Goal: Task Accomplishment & Management: Use online tool/utility

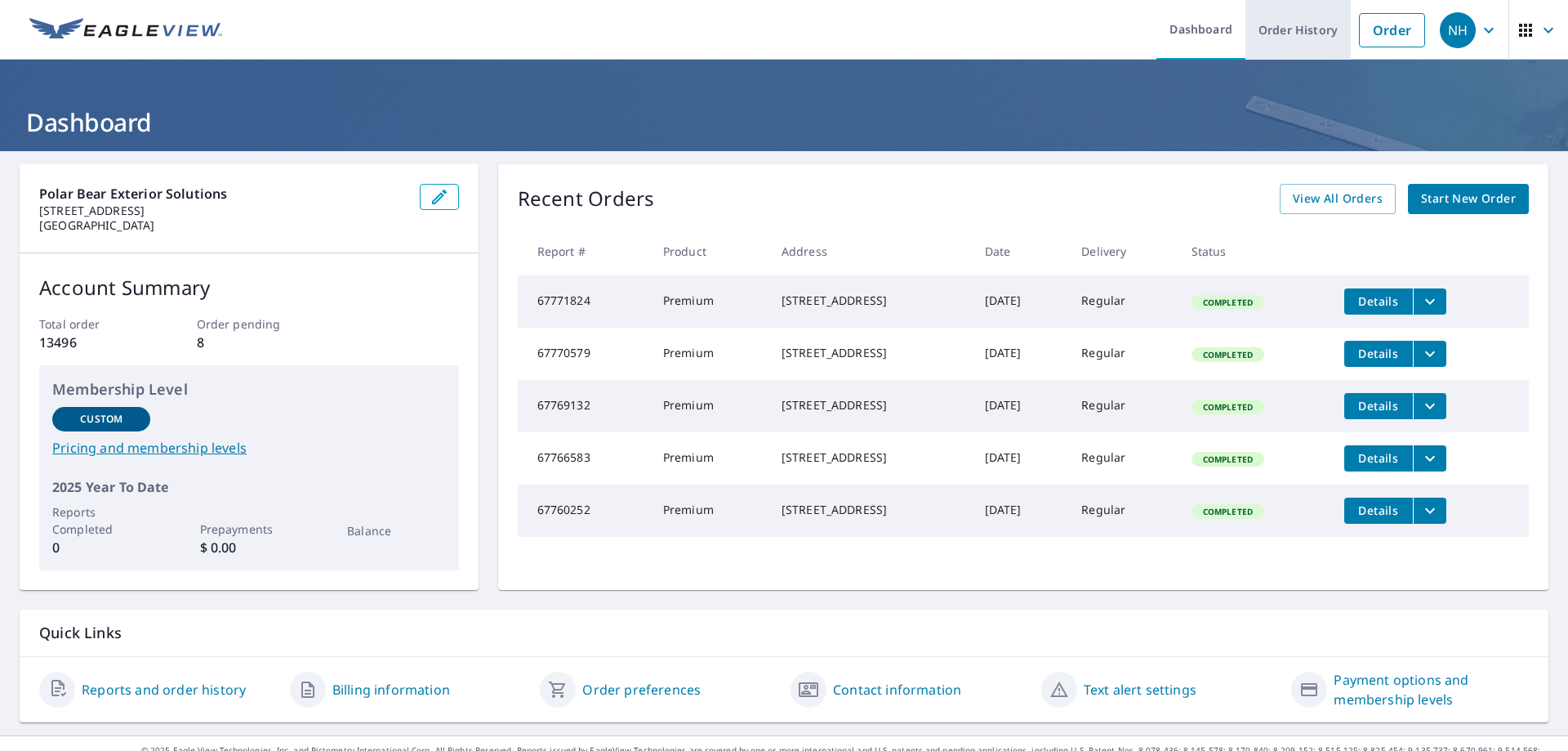
click at [1285, 32] on link "Order History" at bounding box center [1299, 29] width 105 height 60
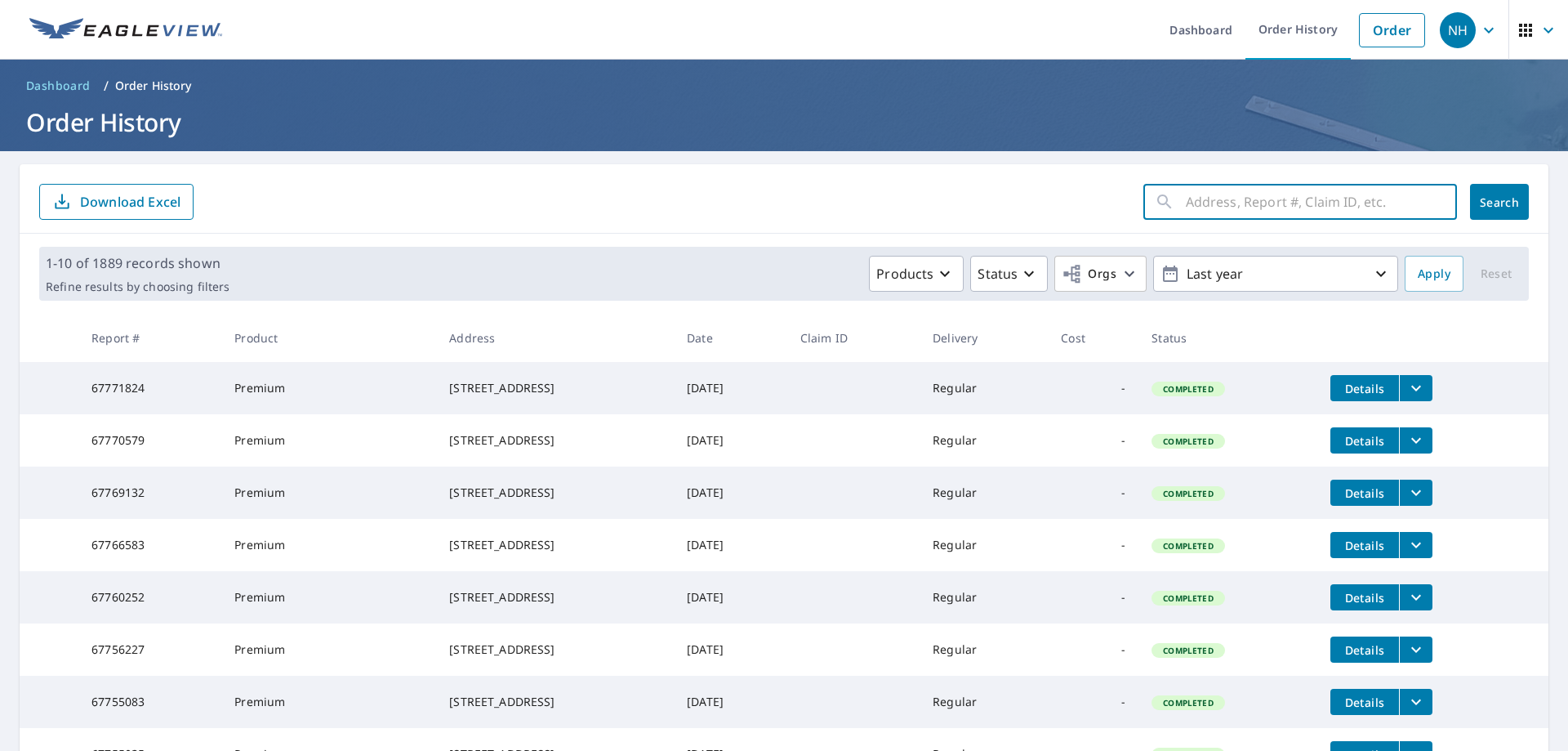
paste input "67769132"
type input "67769132"
click at [1483, 199] on span "Search" at bounding box center [1499, 202] width 32 height 16
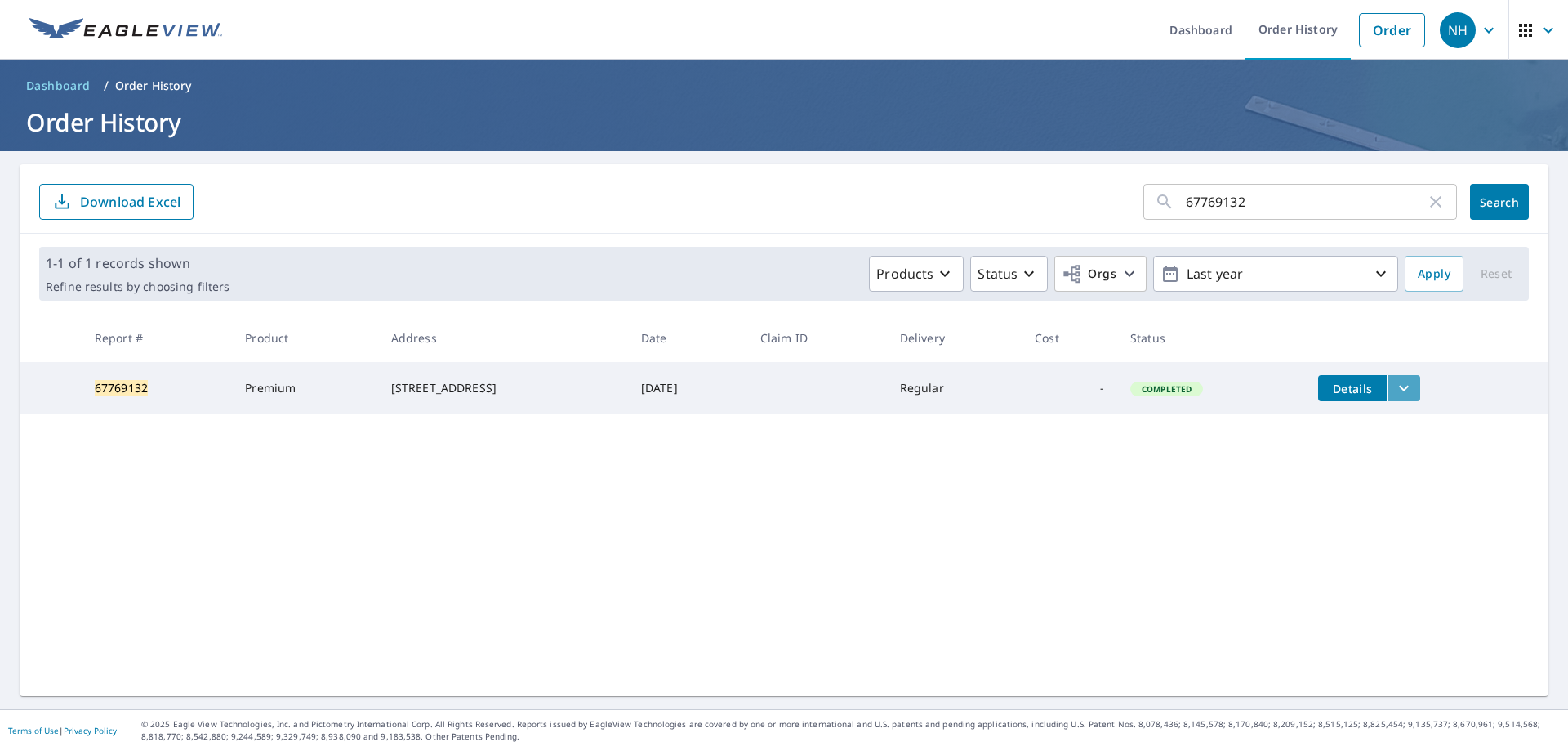
click at [1416, 385] on button "filesDropdownBtn-67769132" at bounding box center [1403, 388] width 33 height 26
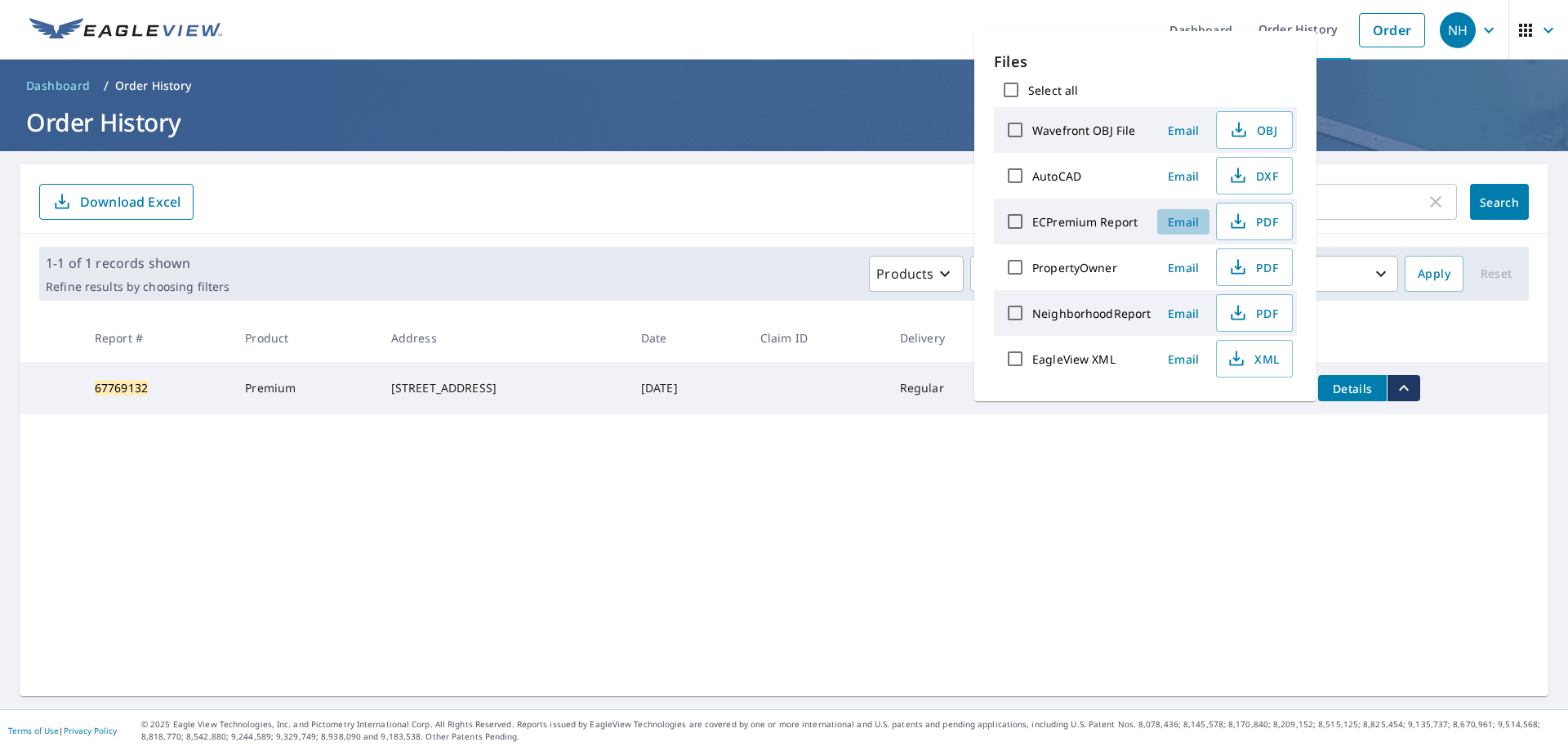
click at [1190, 218] on span "Email" at bounding box center [1183, 222] width 39 height 16
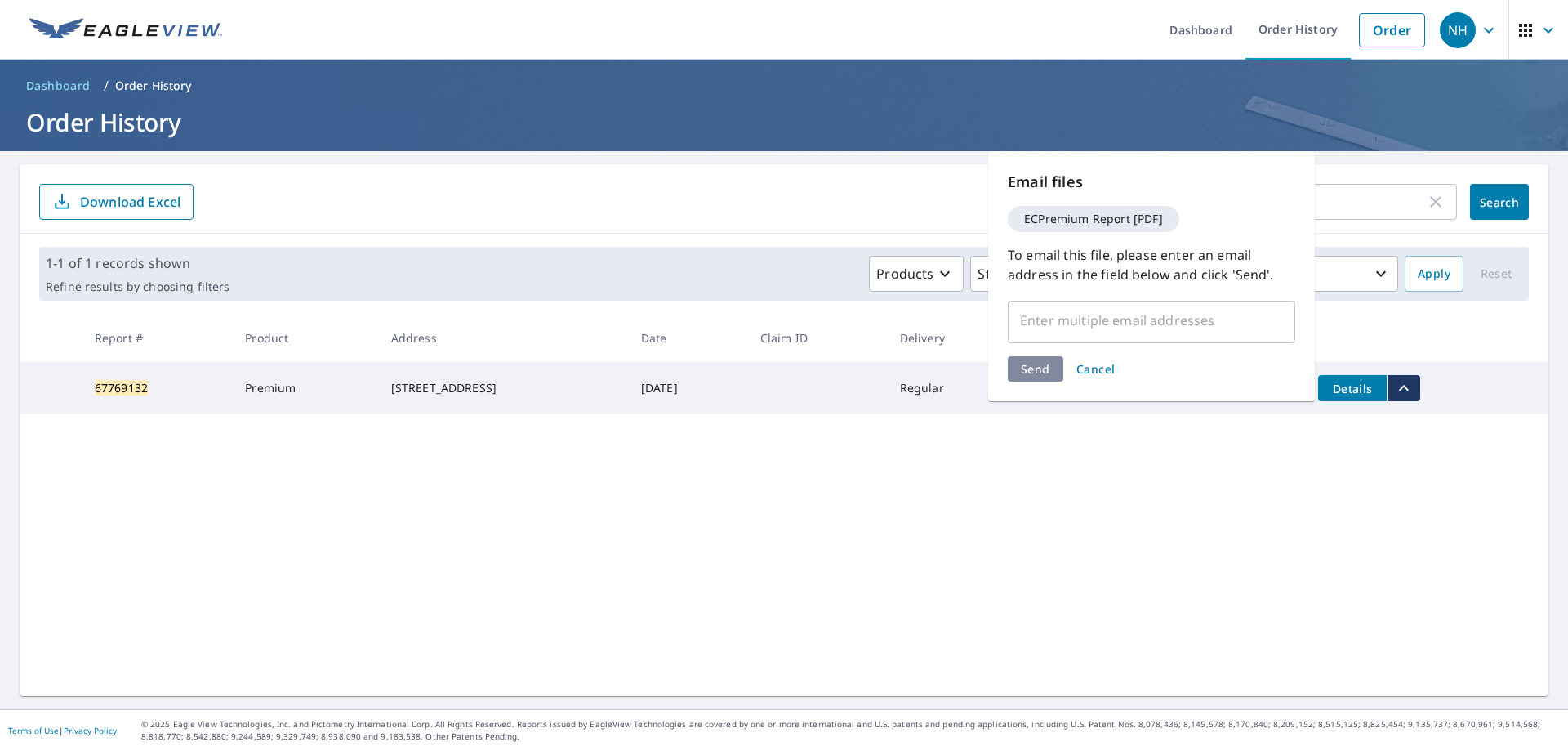
click at [1095, 322] on input "text" at bounding box center [1139, 320] width 248 height 31
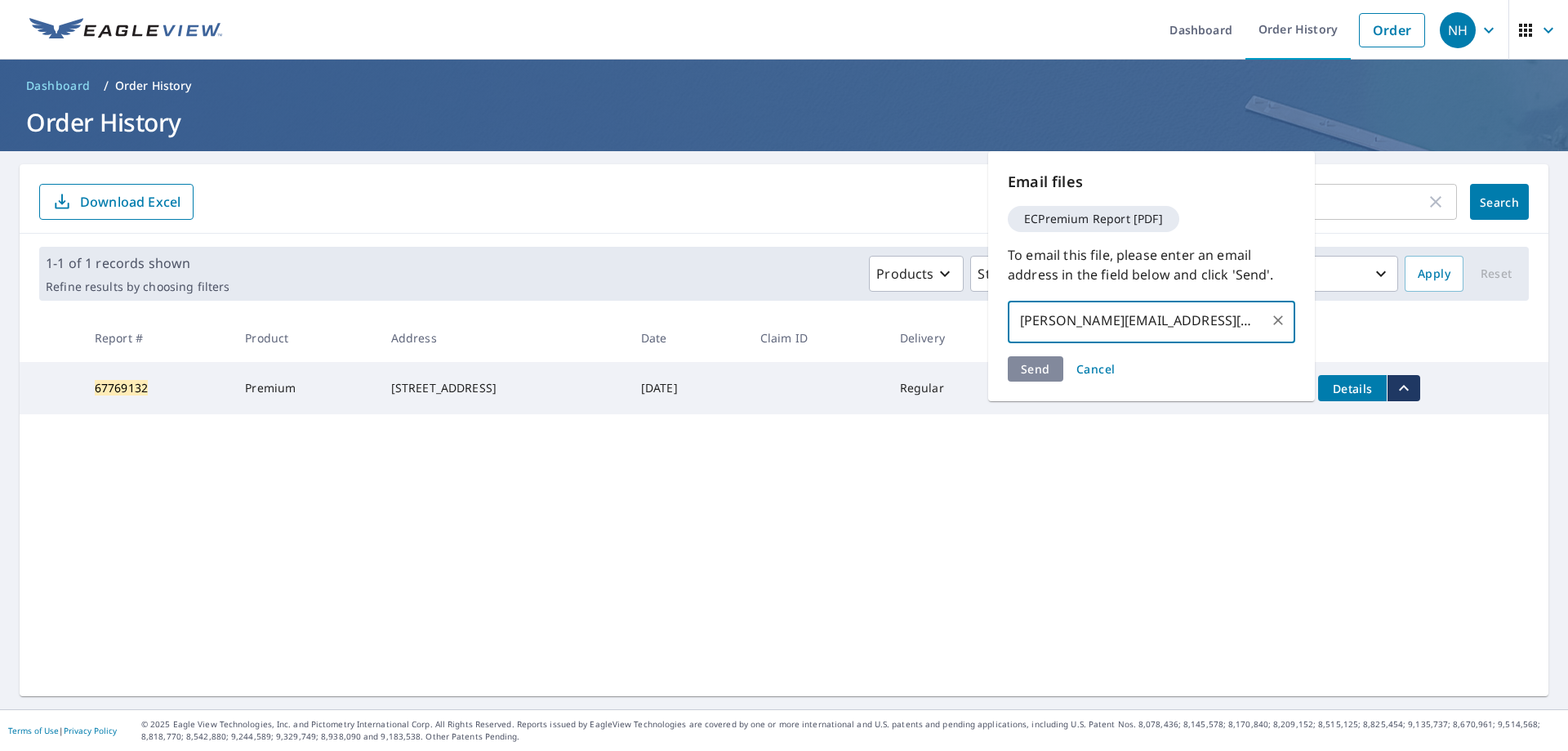
type input "[PERSON_NAME][EMAIL_ADDRESS][DOMAIN_NAME]"
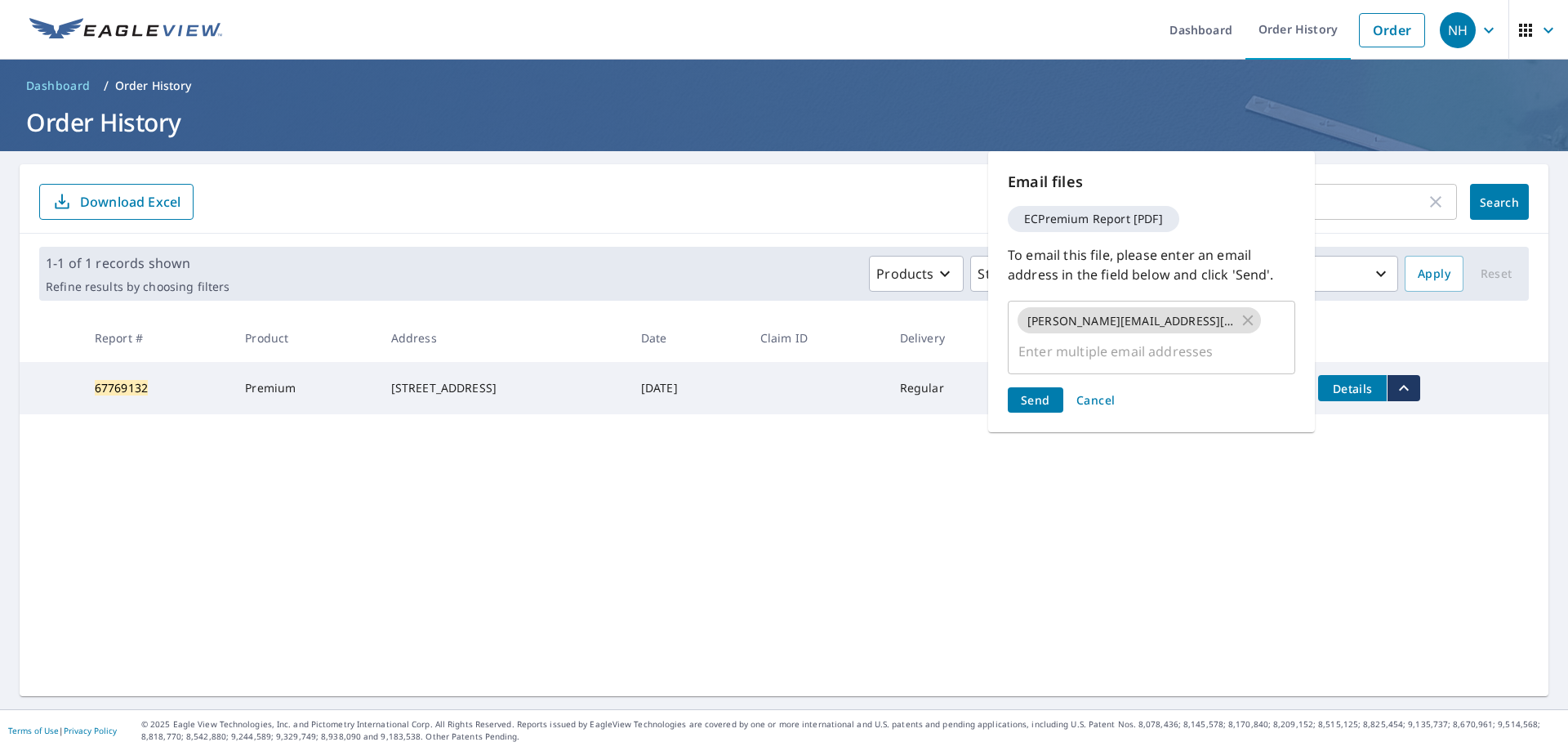
click at [1035, 387] on div "Send Cancel" at bounding box center [1151, 399] width 287 height 25
click at [1035, 393] on span "Send" at bounding box center [1036, 400] width 29 height 16
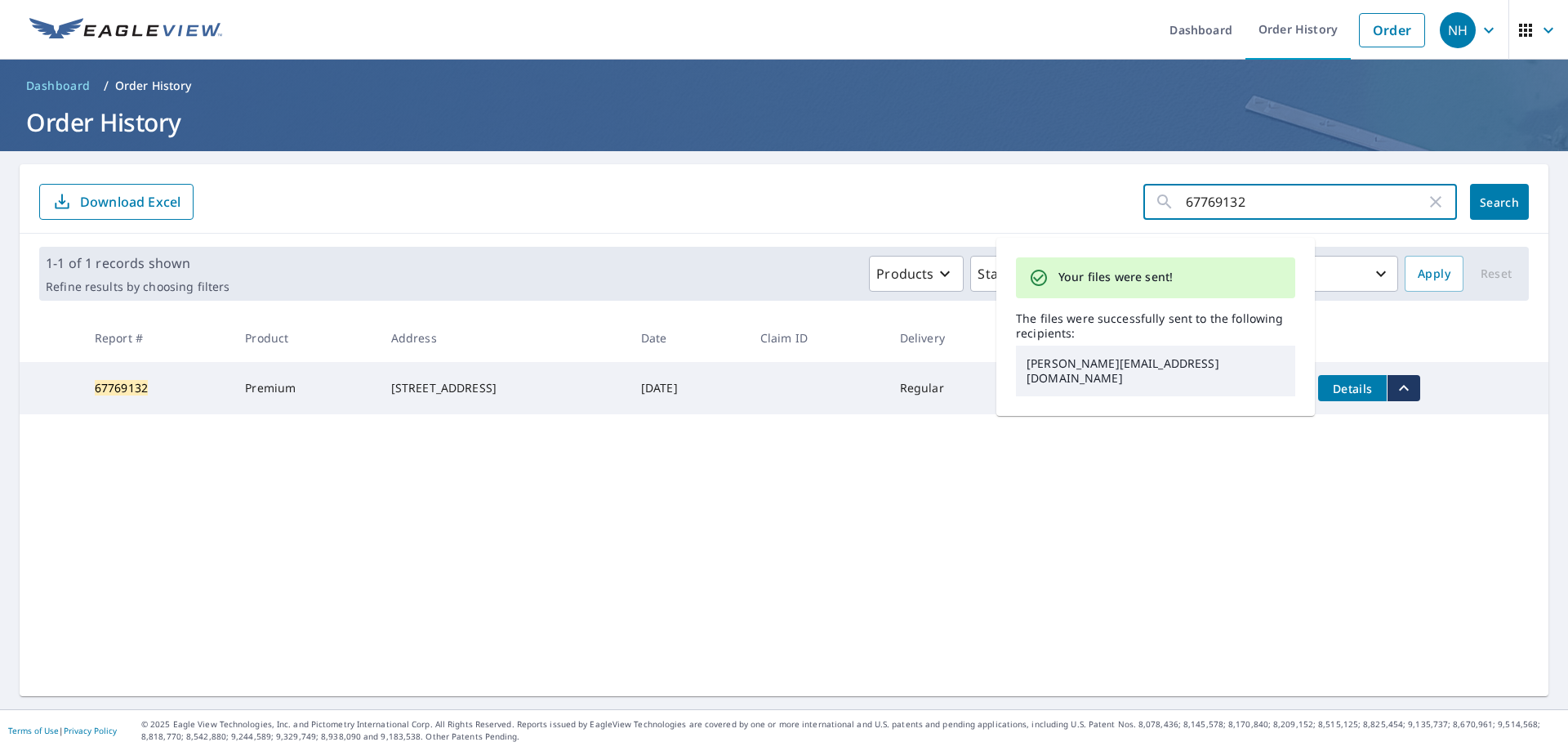
click at [1264, 197] on input "67769132" at bounding box center [1306, 201] width 240 height 46
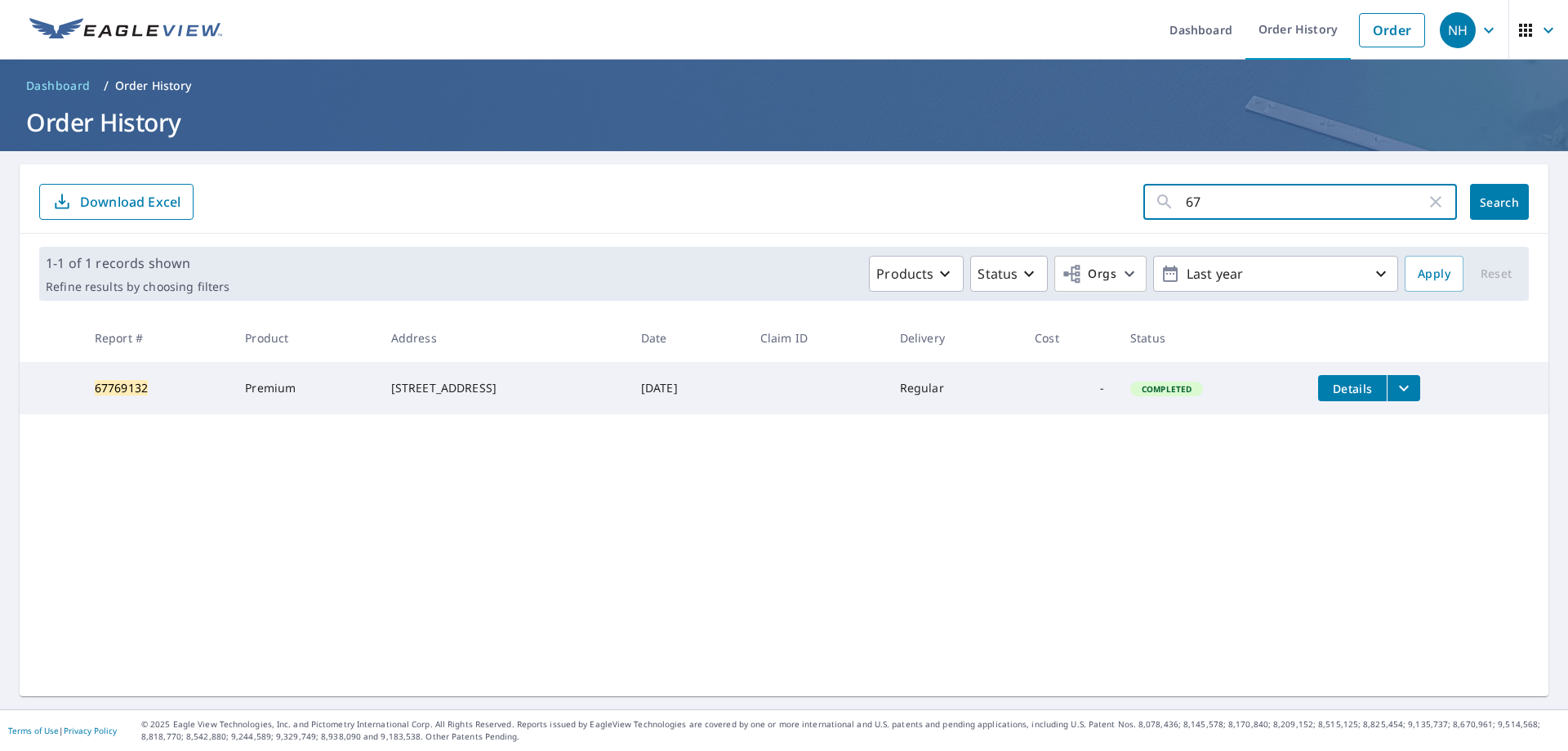
type input "6"
paste input "67749827"
type input "67749827"
click at [1483, 205] on span "Search" at bounding box center [1499, 202] width 32 height 16
click at [1419, 385] on button "filesDropdownBtn-67749827" at bounding box center [1403, 388] width 33 height 26
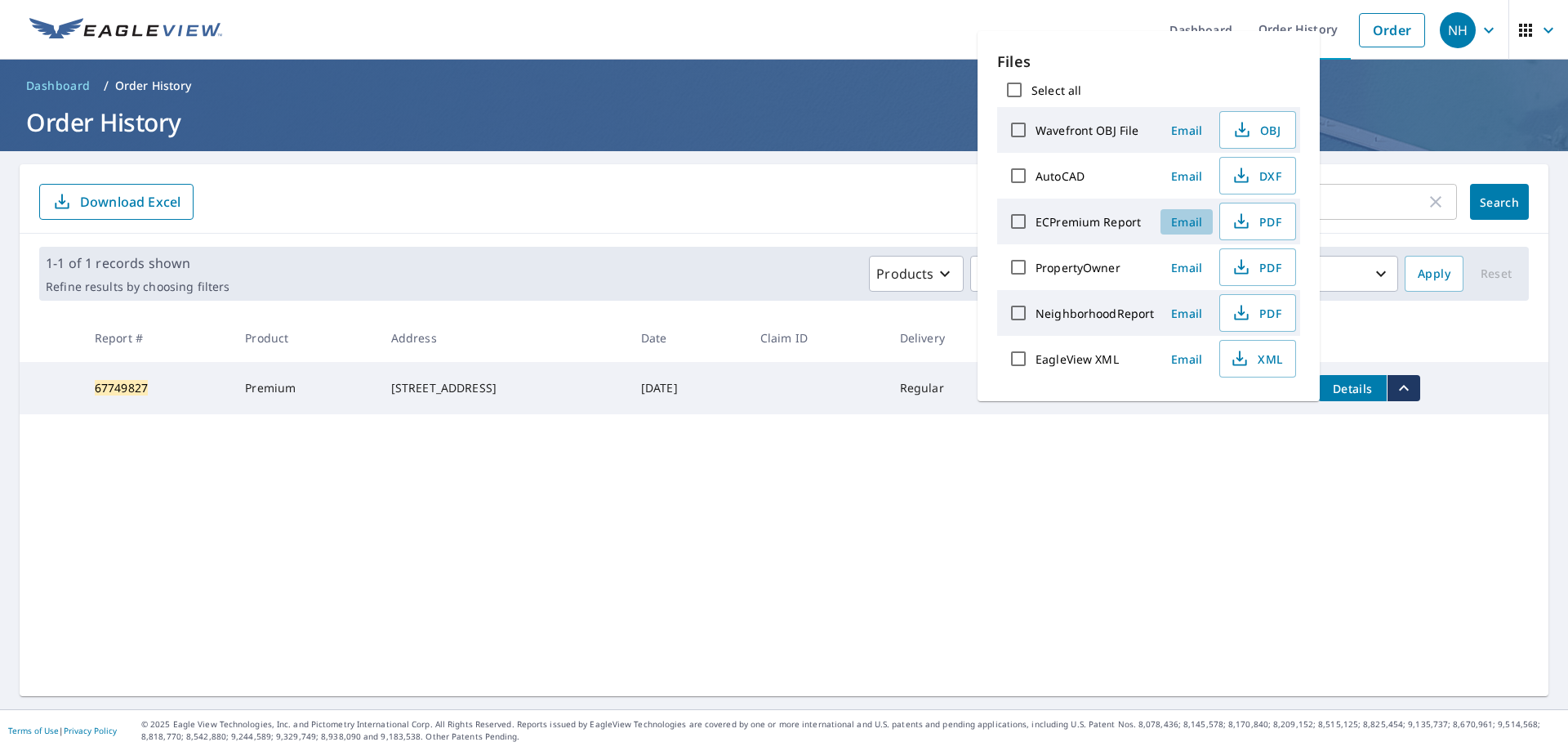
click at [1194, 223] on span "Email" at bounding box center [1186, 222] width 39 height 16
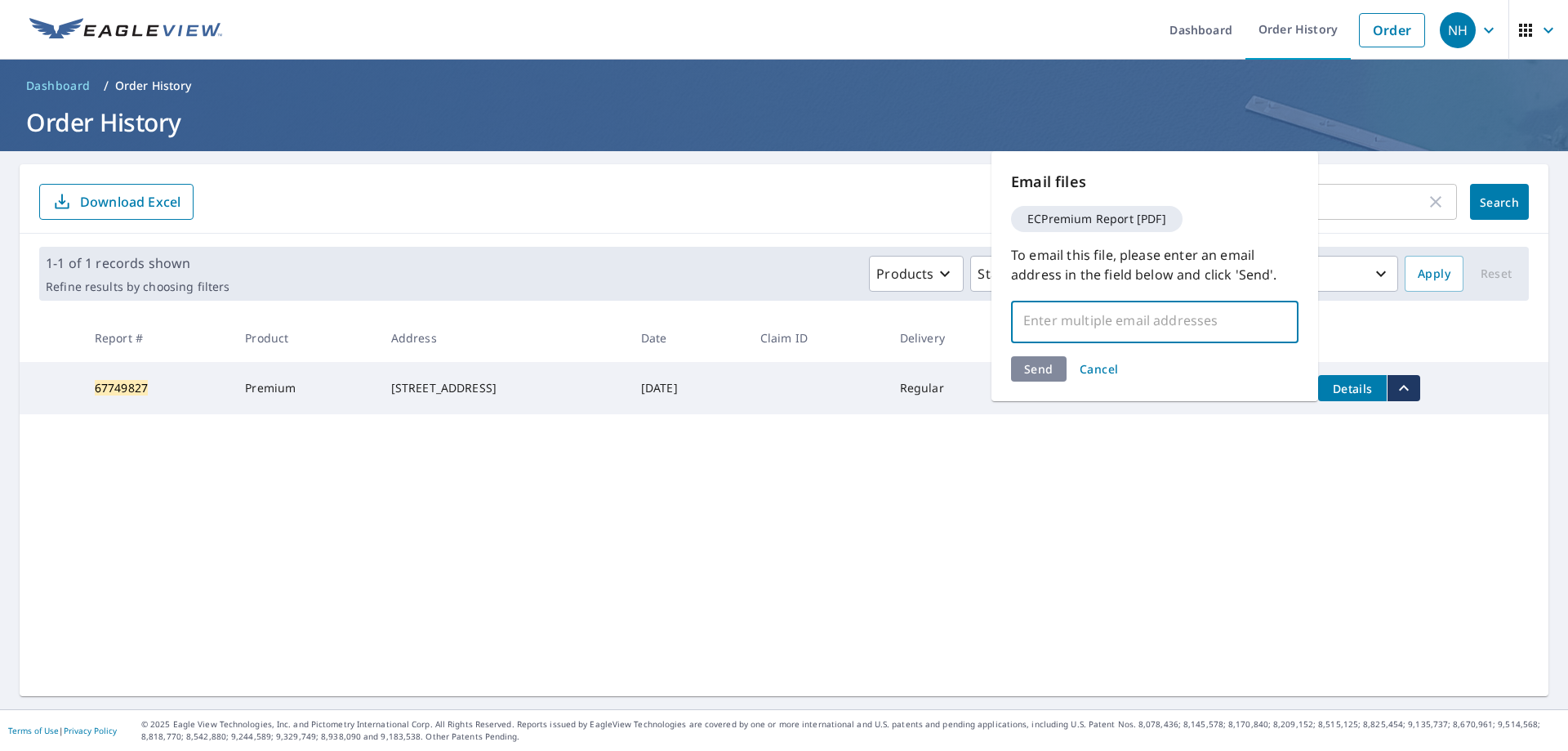
click at [1074, 334] on input "text" at bounding box center [1142, 320] width 248 height 31
type input "[EMAIL_ADDRESS][DOMAIN_NAME]"
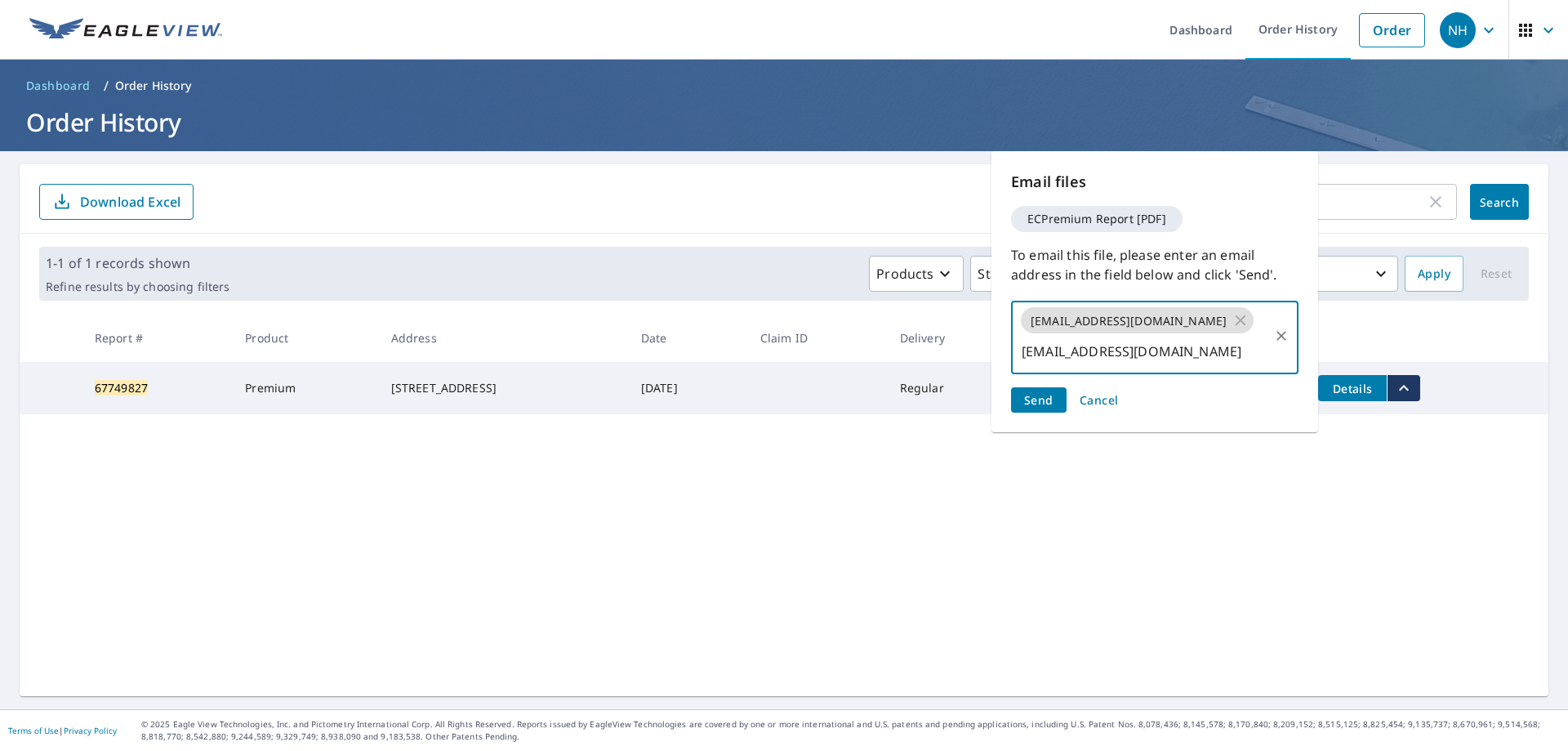
scroll to position [0, 95]
type input "[EMAIL_ADDRESS][DOMAIN_NAME]"
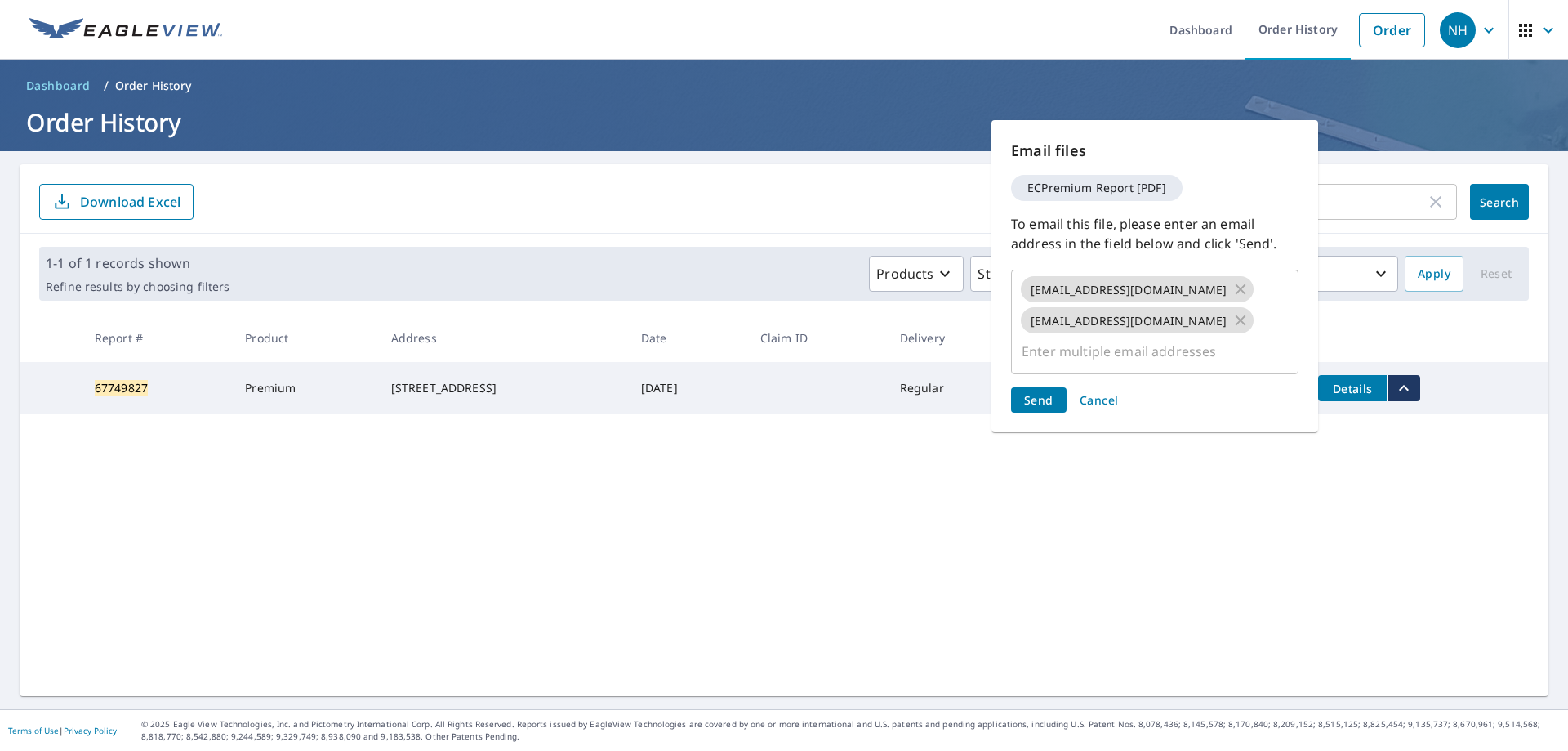
click at [1052, 393] on span "Send" at bounding box center [1039, 400] width 29 height 16
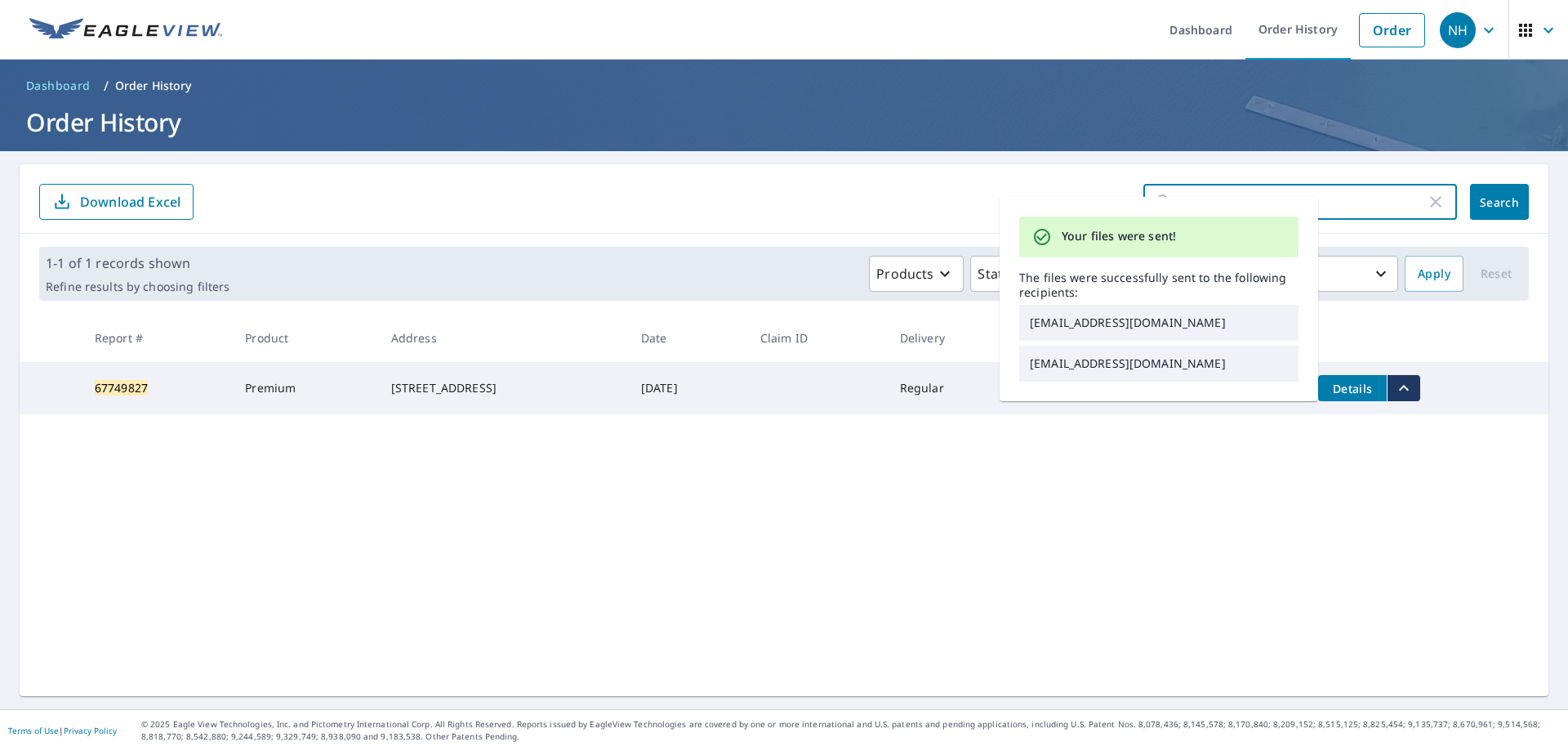
click at [1356, 192] on input "67749827" at bounding box center [1306, 201] width 240 height 46
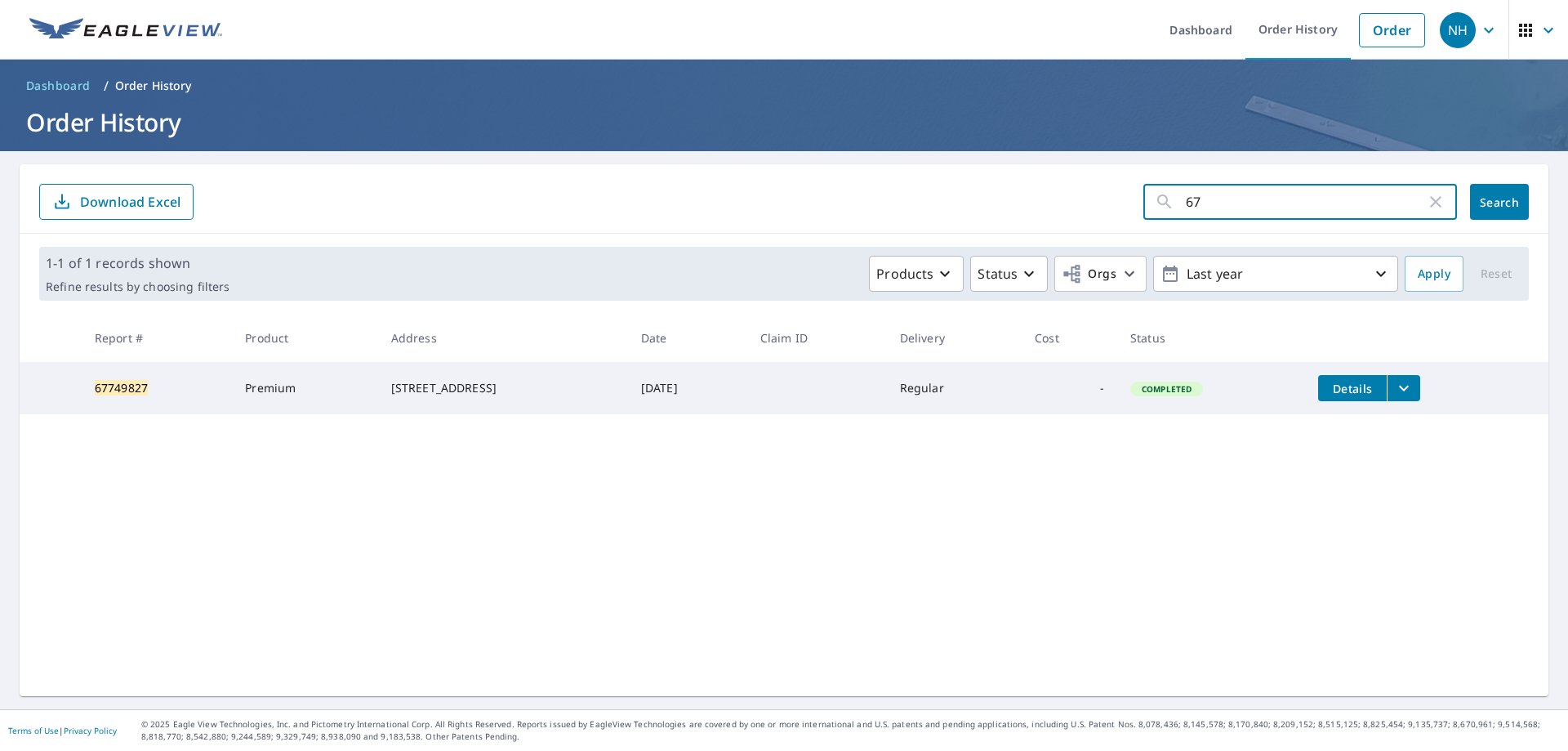
type input "6"
paste input "67771824"
type input "67771824"
click at [1474, 210] on button "Search" at bounding box center [1500, 201] width 59 height 36
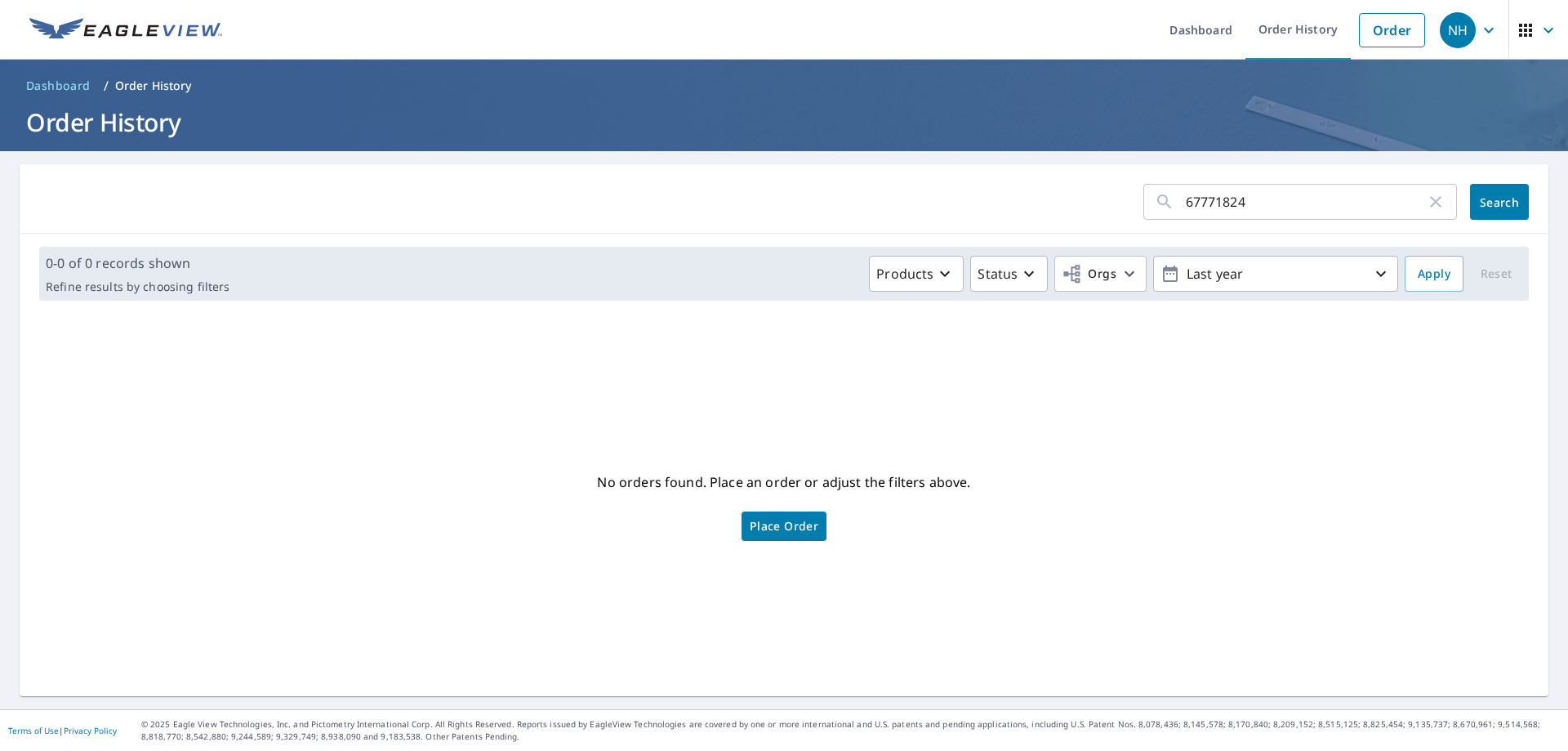
click at [1186, 201] on input "67771824" at bounding box center [1306, 201] width 240 height 46
type input "67771824"
click at [1483, 196] on span "Search" at bounding box center [1499, 202] width 32 height 16
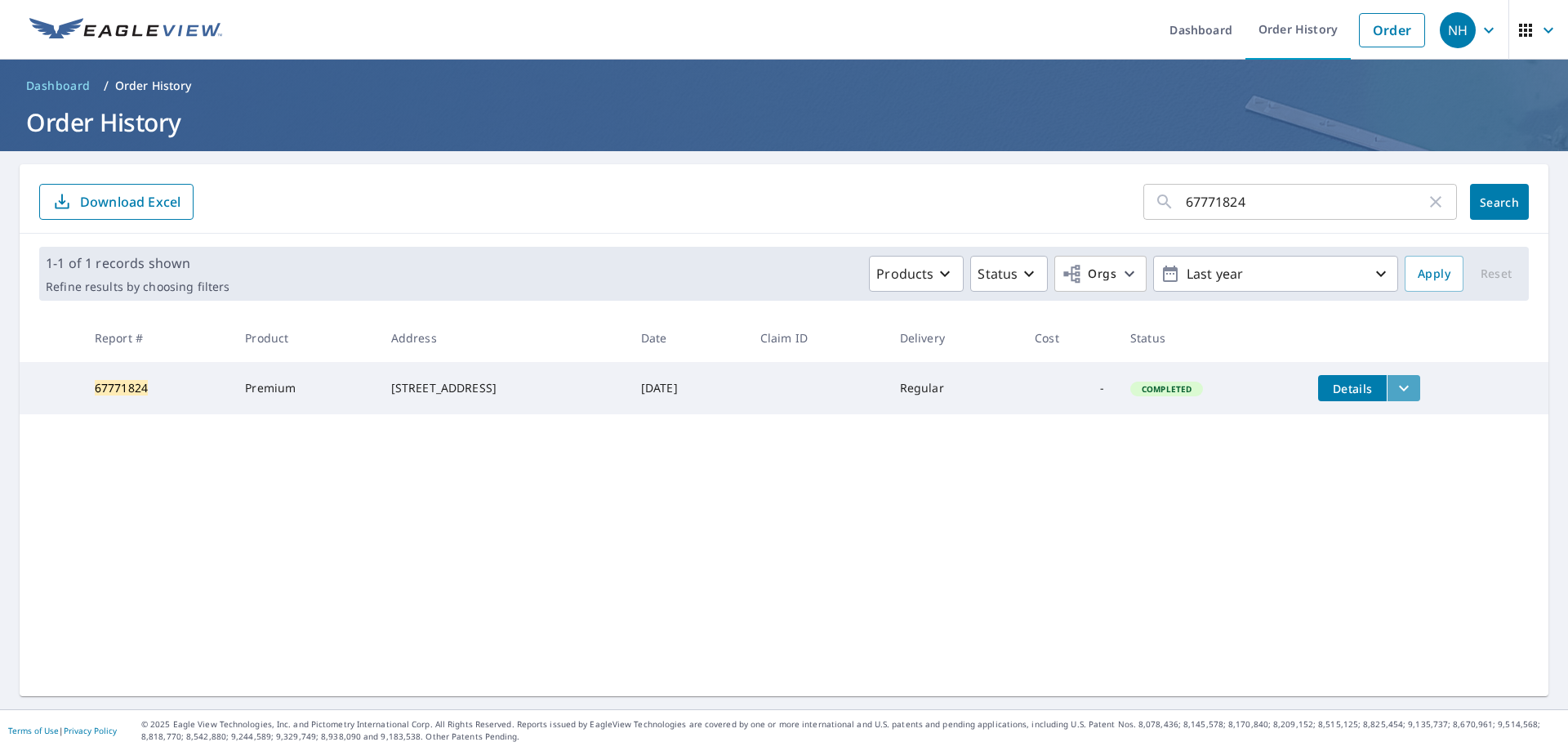
click at [1414, 384] on icon "filesDropdownBtn-67771824" at bounding box center [1404, 388] width 20 height 20
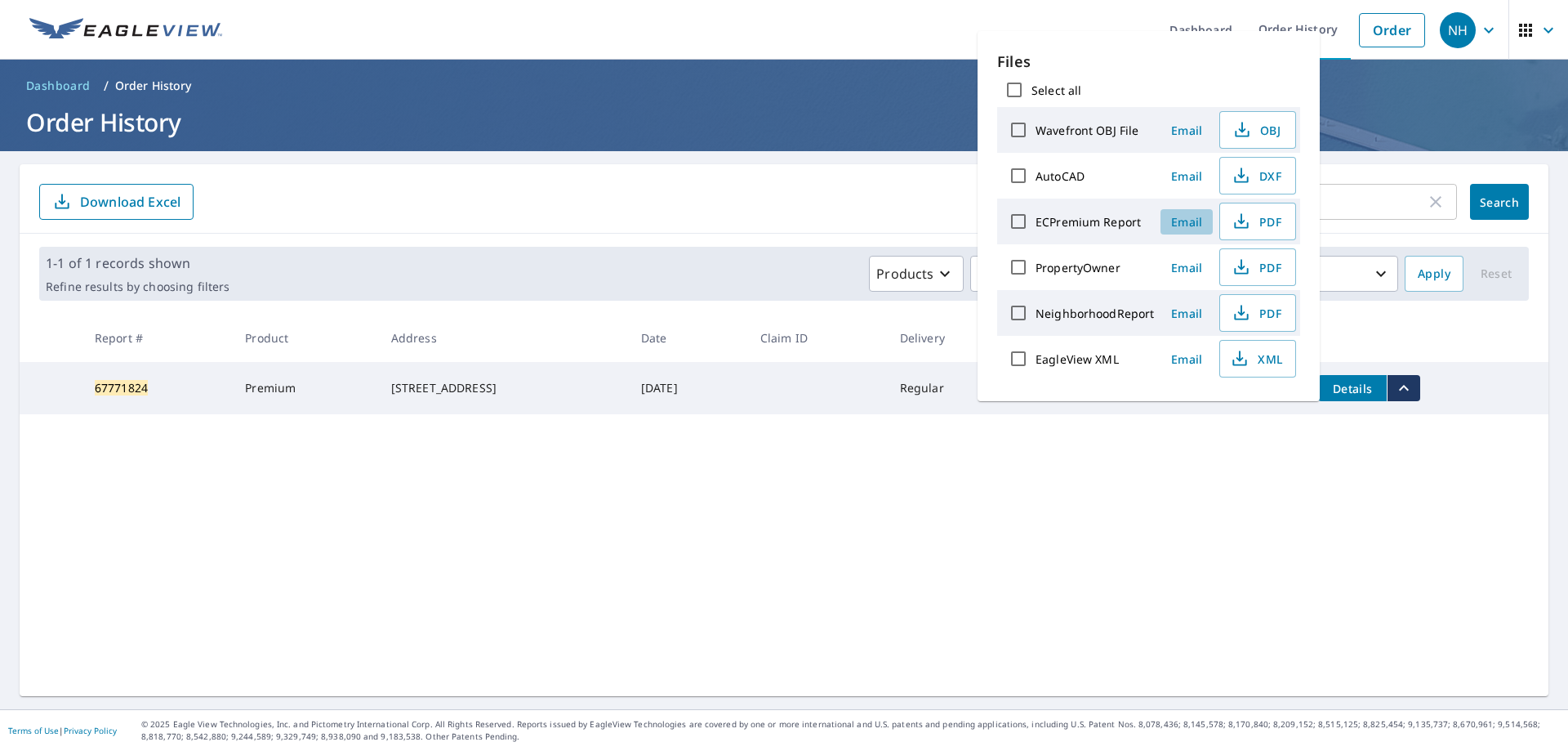
click at [1182, 222] on span "Email" at bounding box center [1186, 222] width 39 height 16
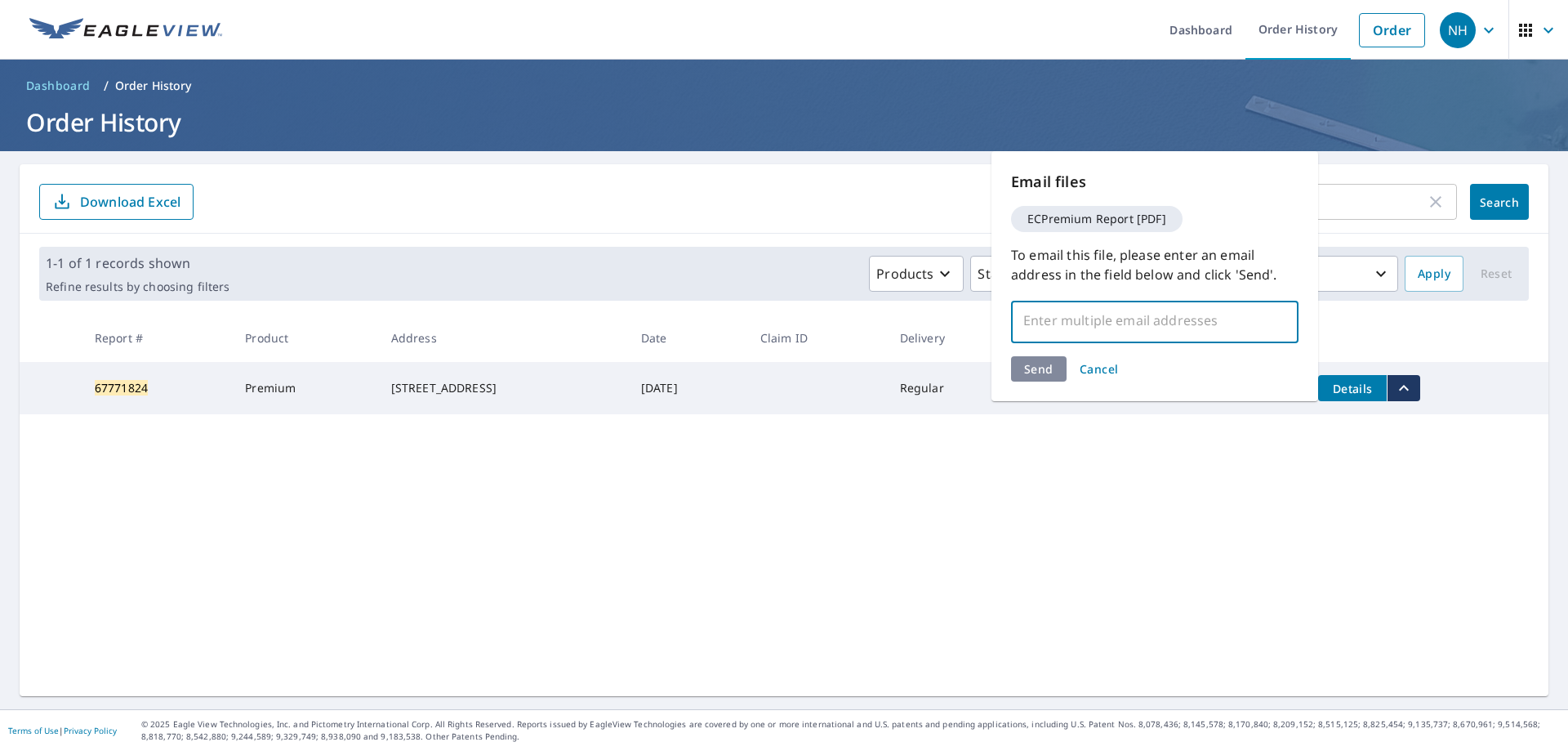
click at [1113, 306] on input "text" at bounding box center [1142, 320] width 248 height 31
type input "[EMAIL_ADDRESS][DOMAIN_NAME]"
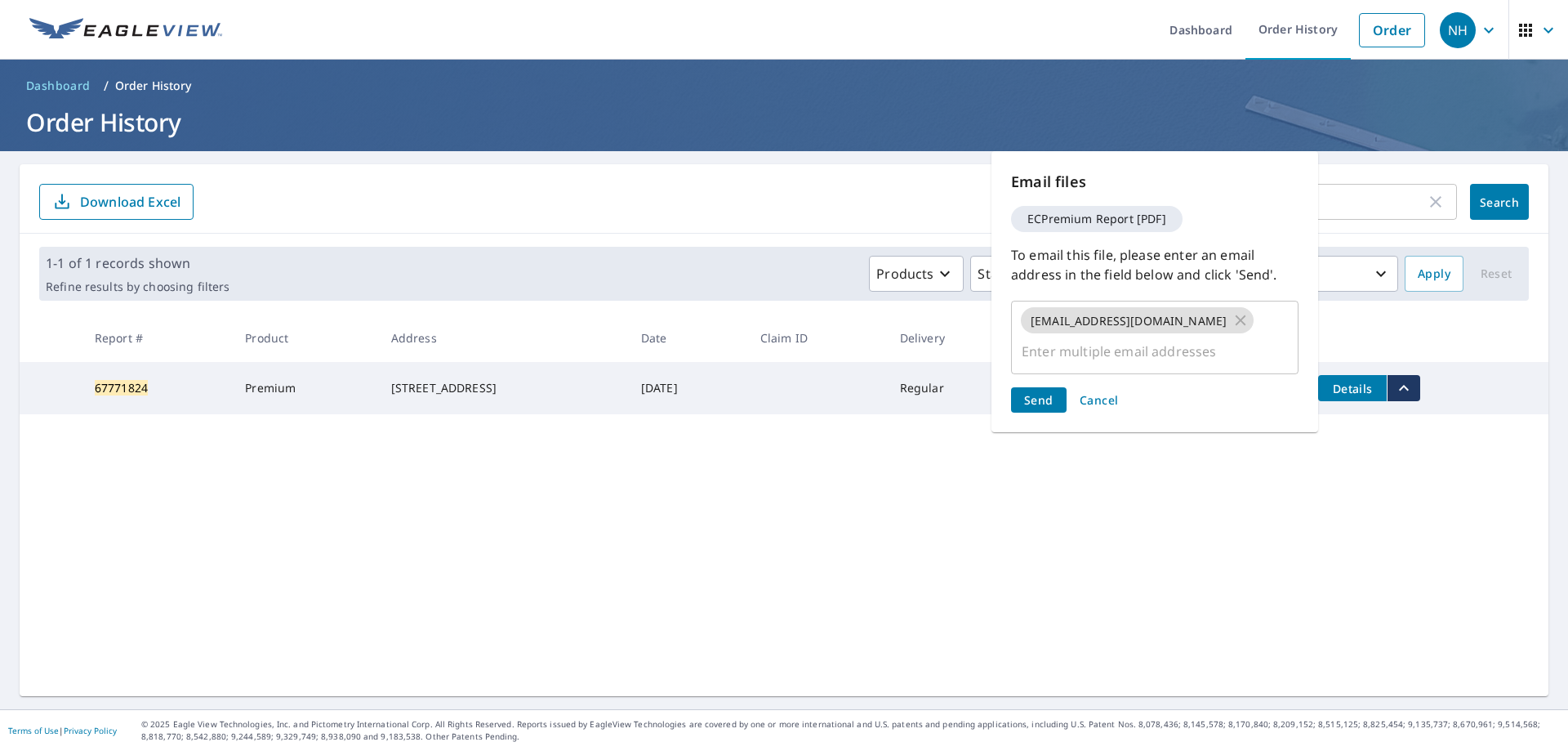
click at [1043, 387] on div "Send Cancel" at bounding box center [1155, 399] width 287 height 25
click at [1043, 393] on span "Send" at bounding box center [1039, 400] width 29 height 16
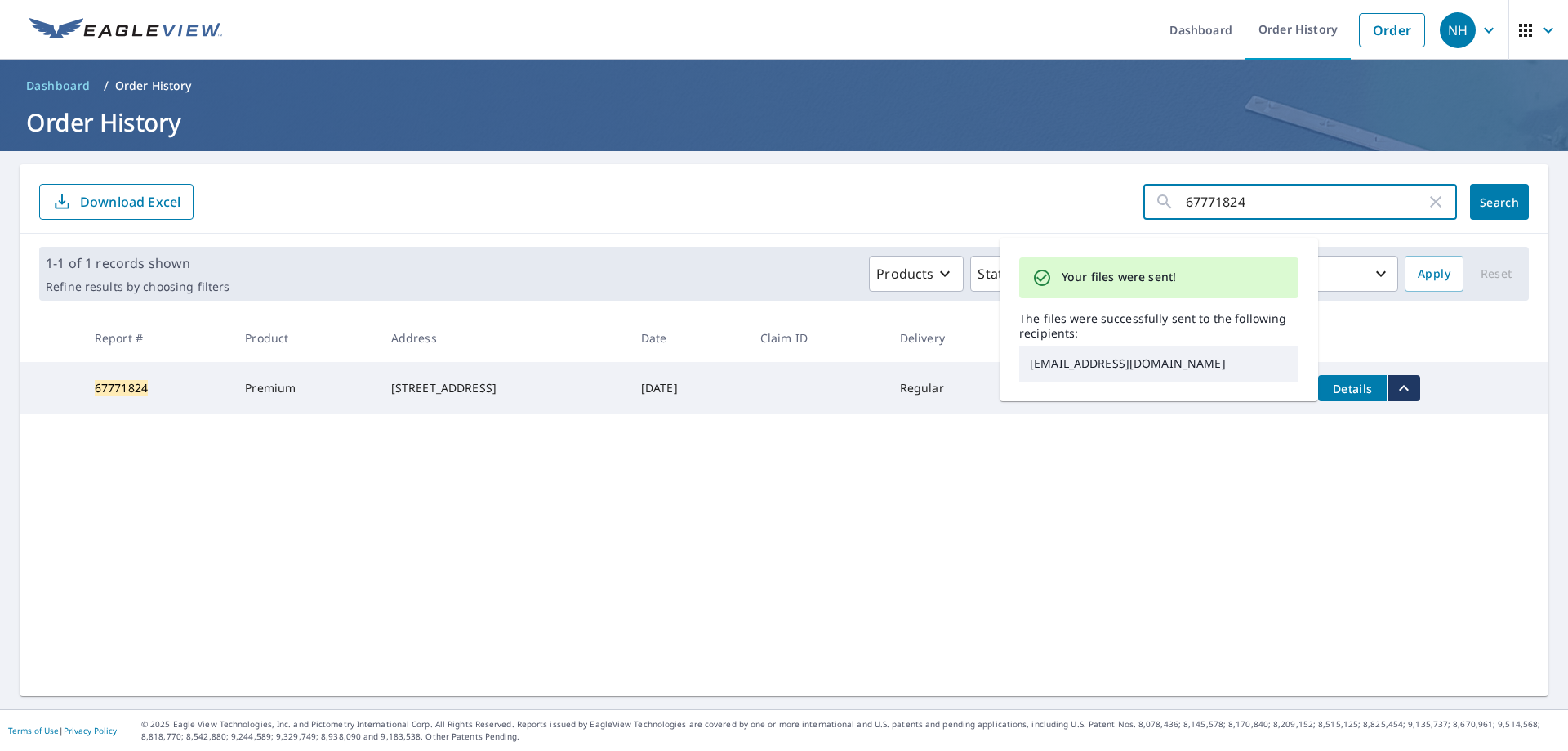
click at [1276, 200] on input "67771824" at bounding box center [1306, 201] width 240 height 46
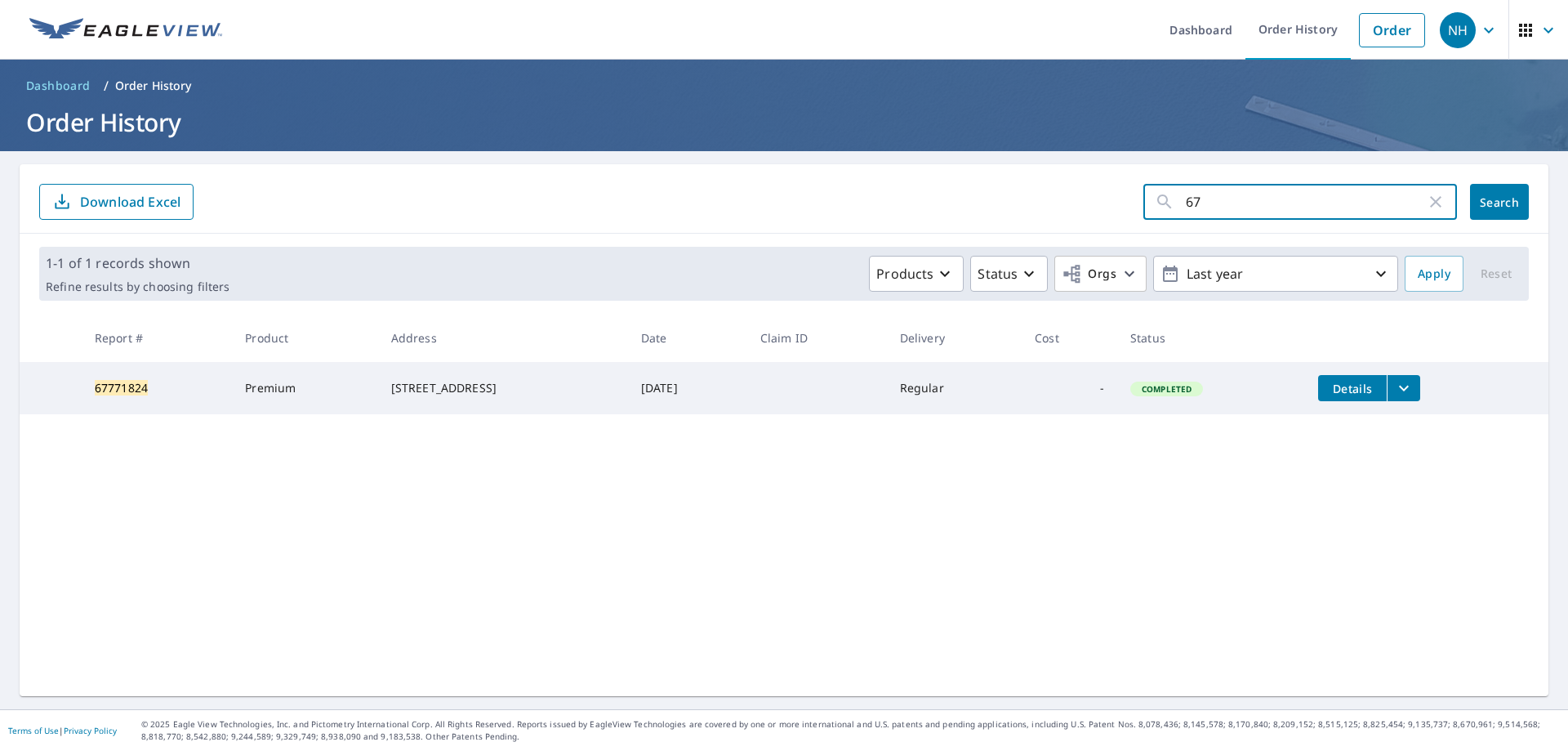
type input "6"
paste input "67770579"
type input "67770579"
click at [1483, 209] on span "Search" at bounding box center [1499, 202] width 32 height 16
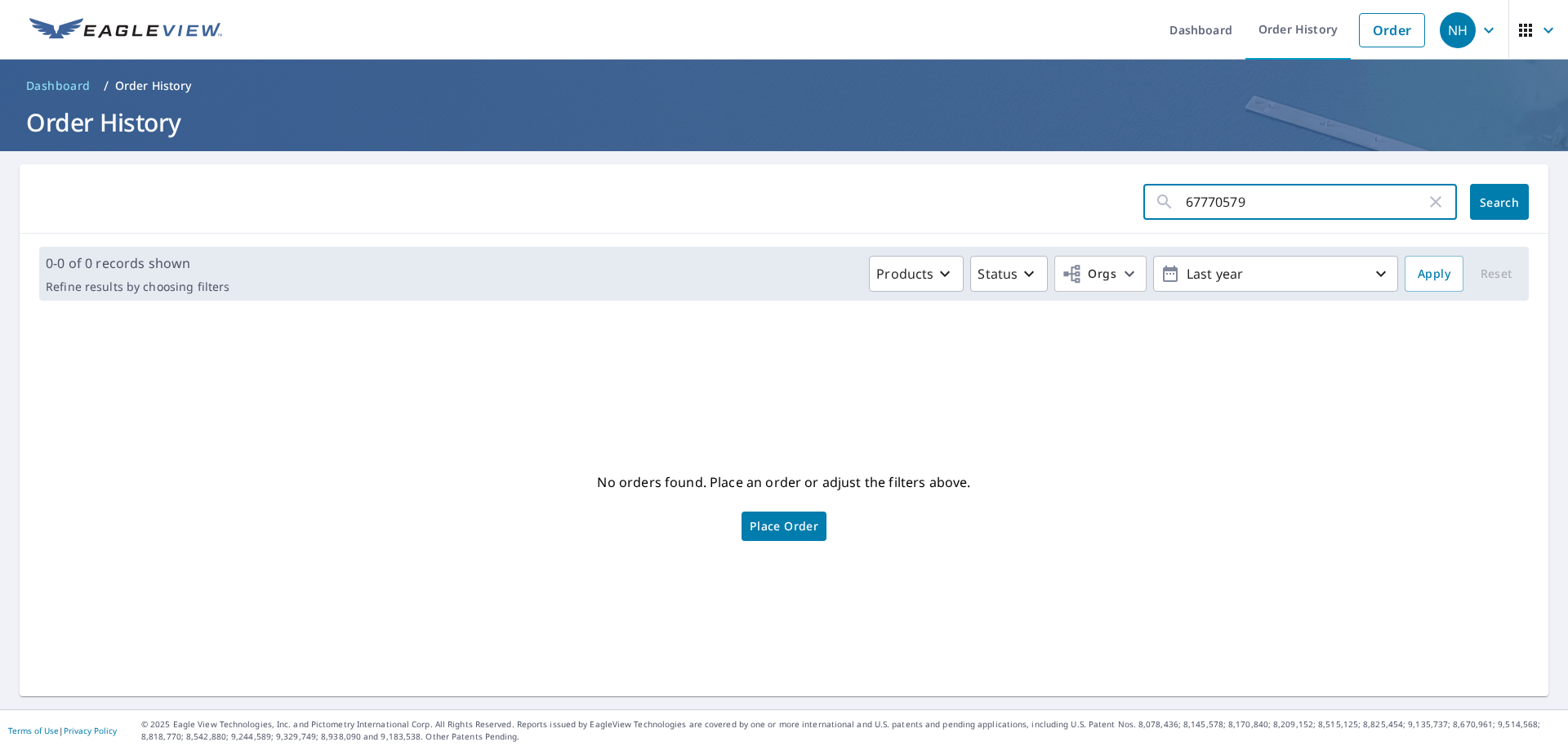
click at [1186, 197] on input "67770579" at bounding box center [1306, 201] width 240 height 46
type input "67770579"
click at [1490, 202] on span "Search" at bounding box center [1499, 202] width 32 height 16
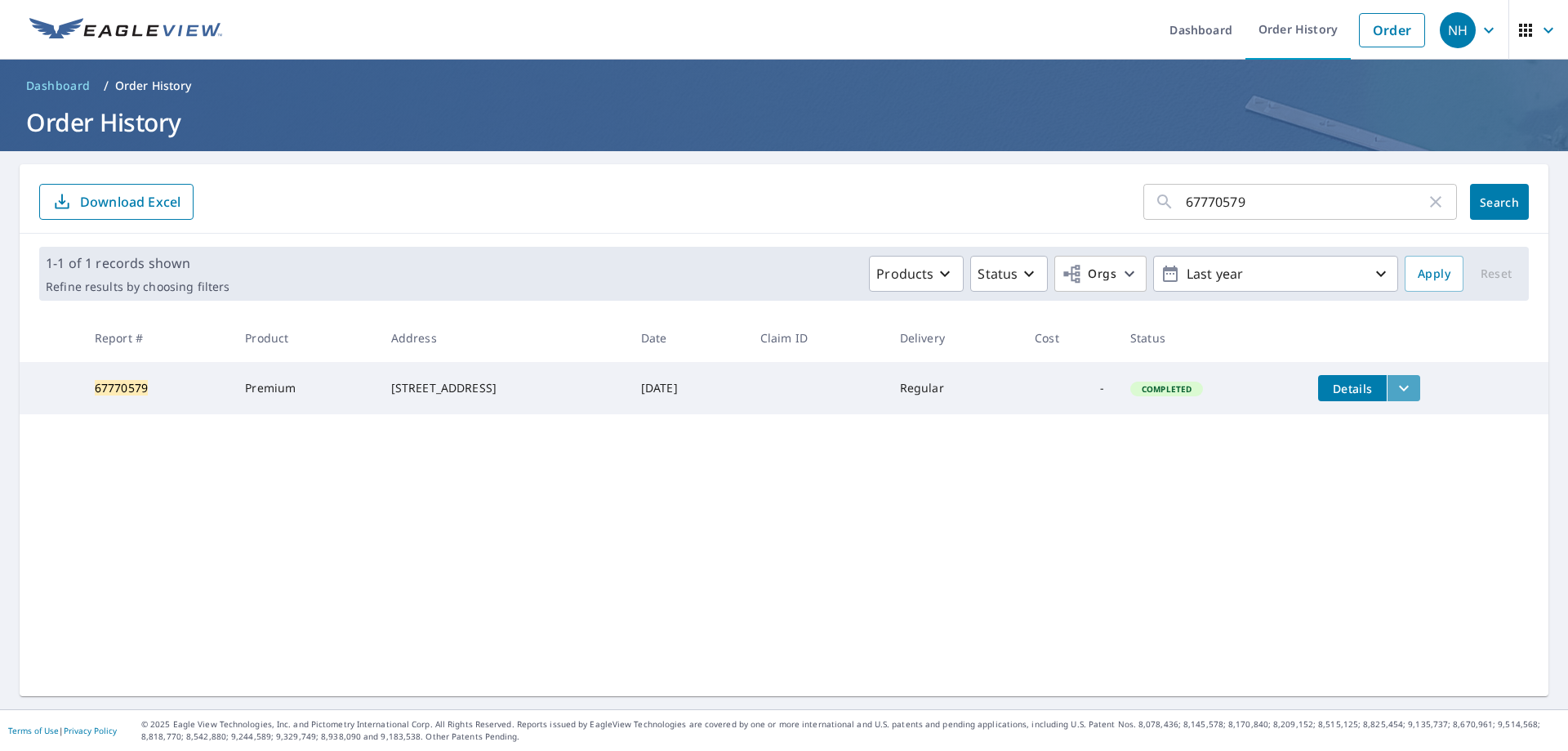
click at [1404, 389] on icon "filesDropdownBtn-67770579" at bounding box center [1404, 388] width 20 height 20
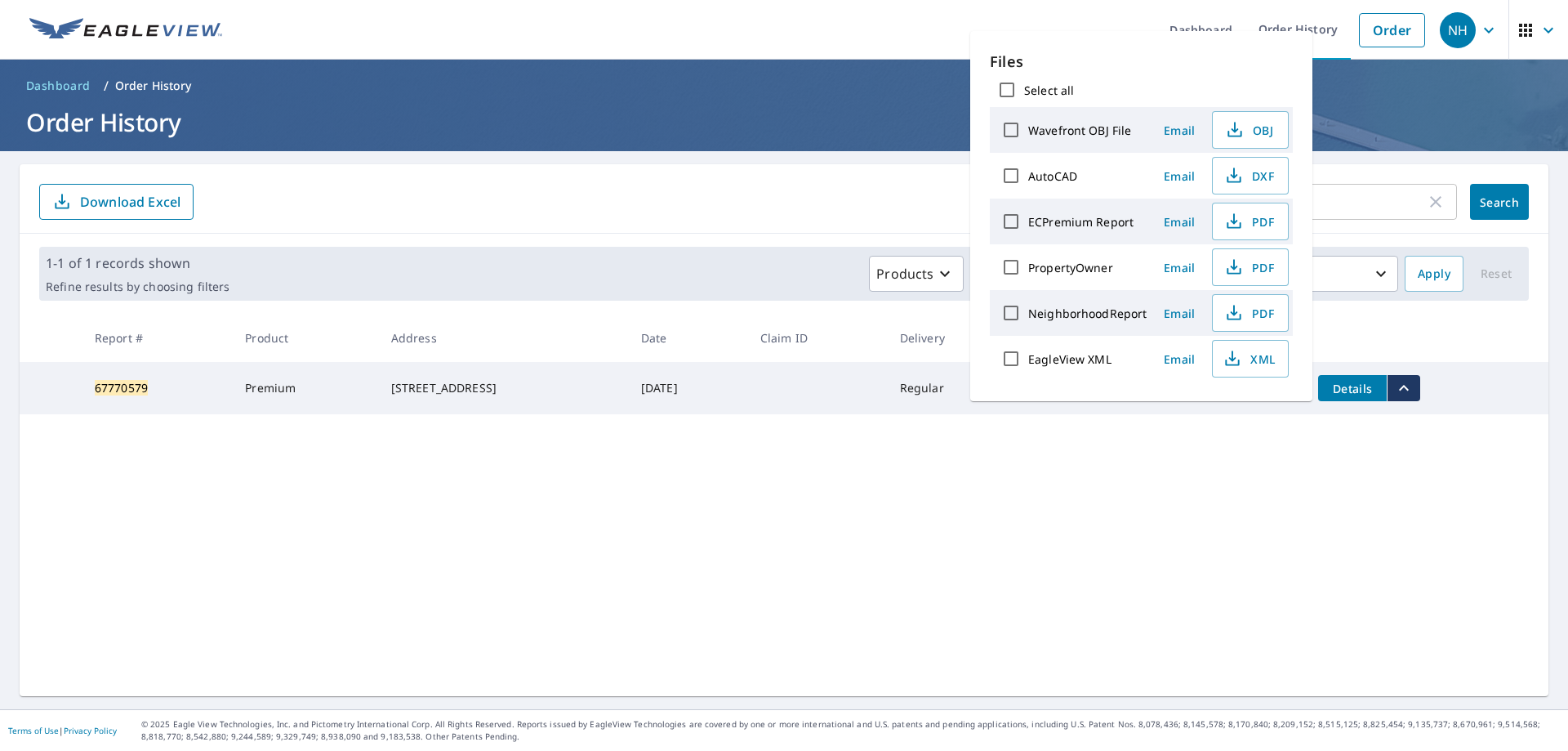
click at [1186, 226] on span "Email" at bounding box center [1179, 222] width 39 height 16
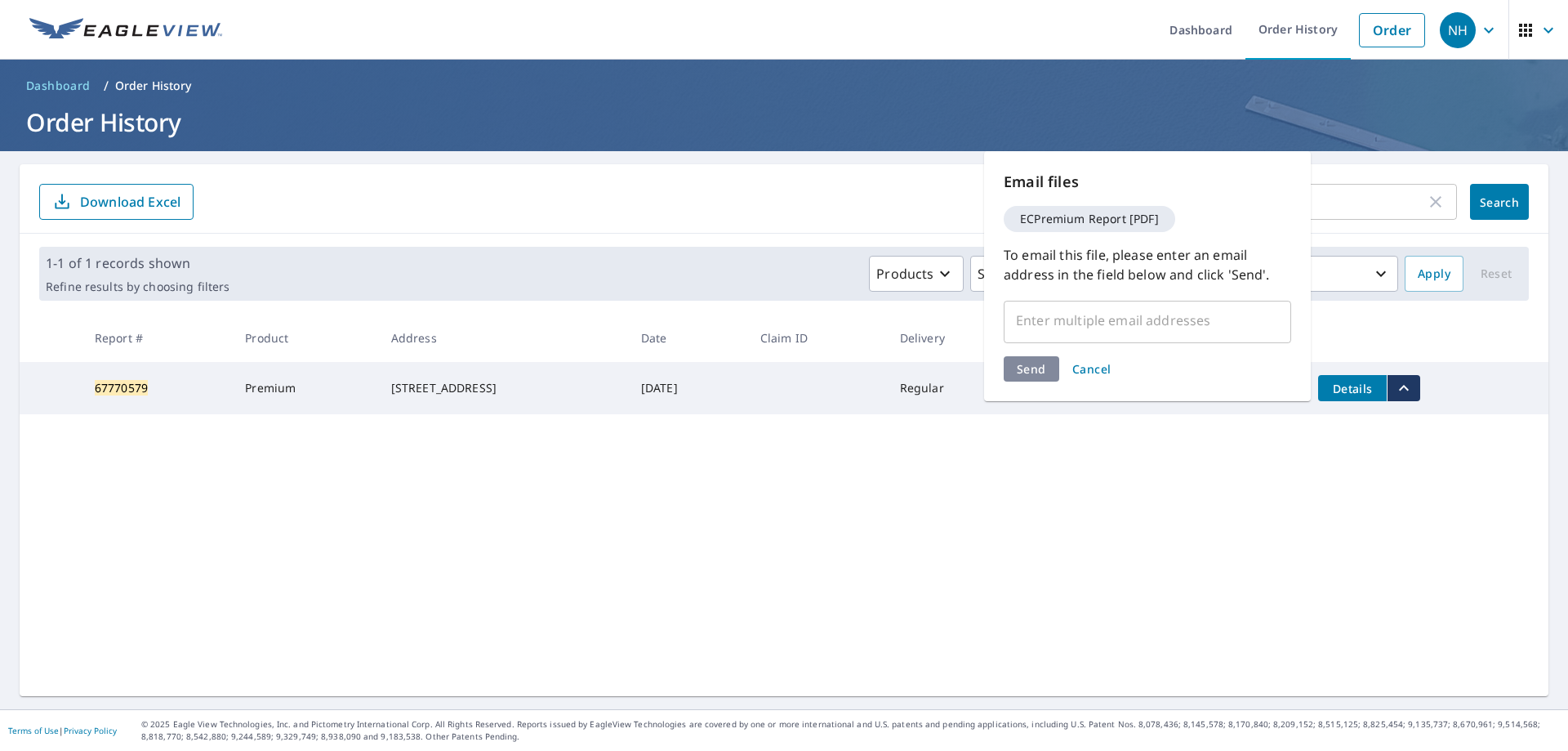
click at [1114, 299] on div "​" at bounding box center [1147, 319] width 287 height 46
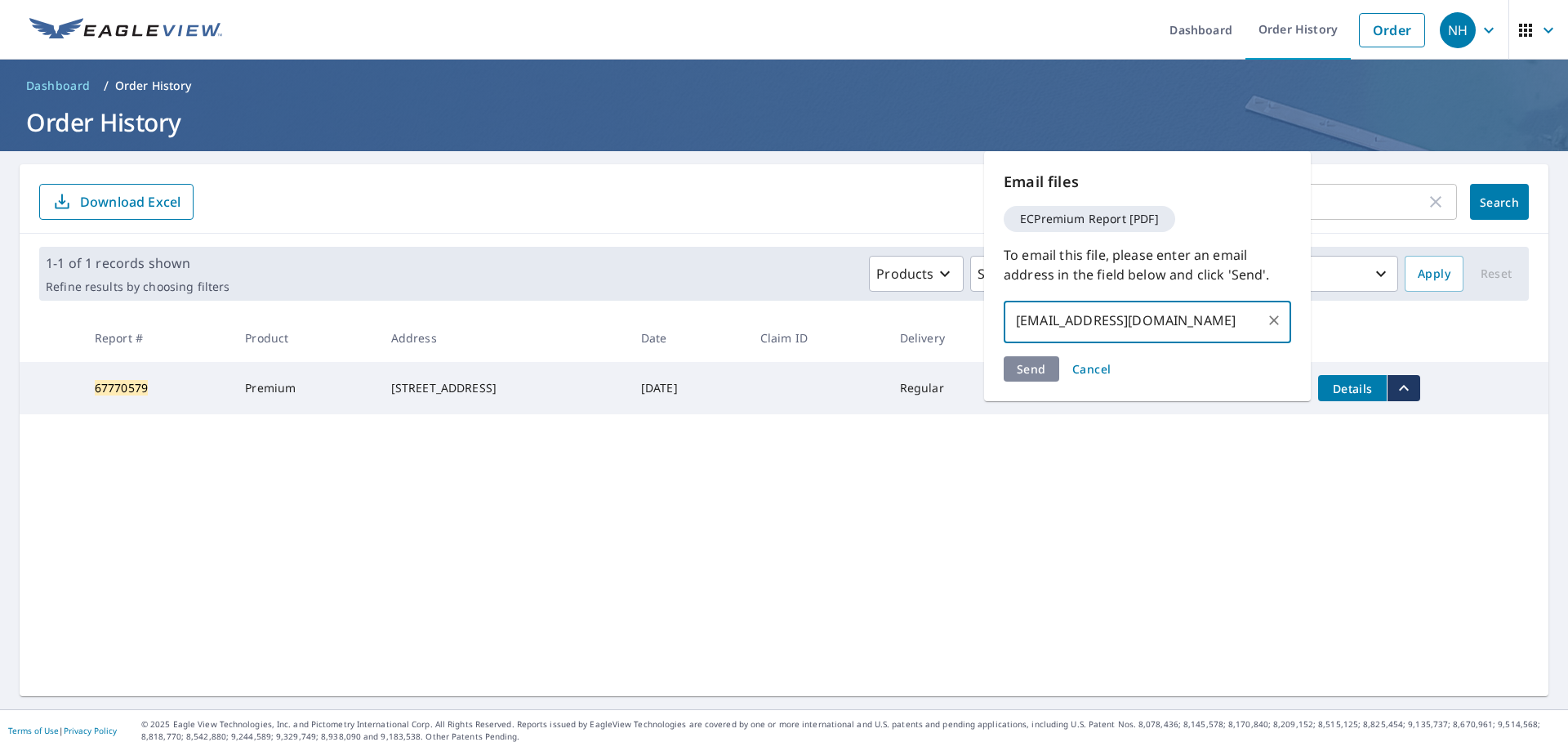
type input "[EMAIL_ADDRESS][DOMAIN_NAME]"
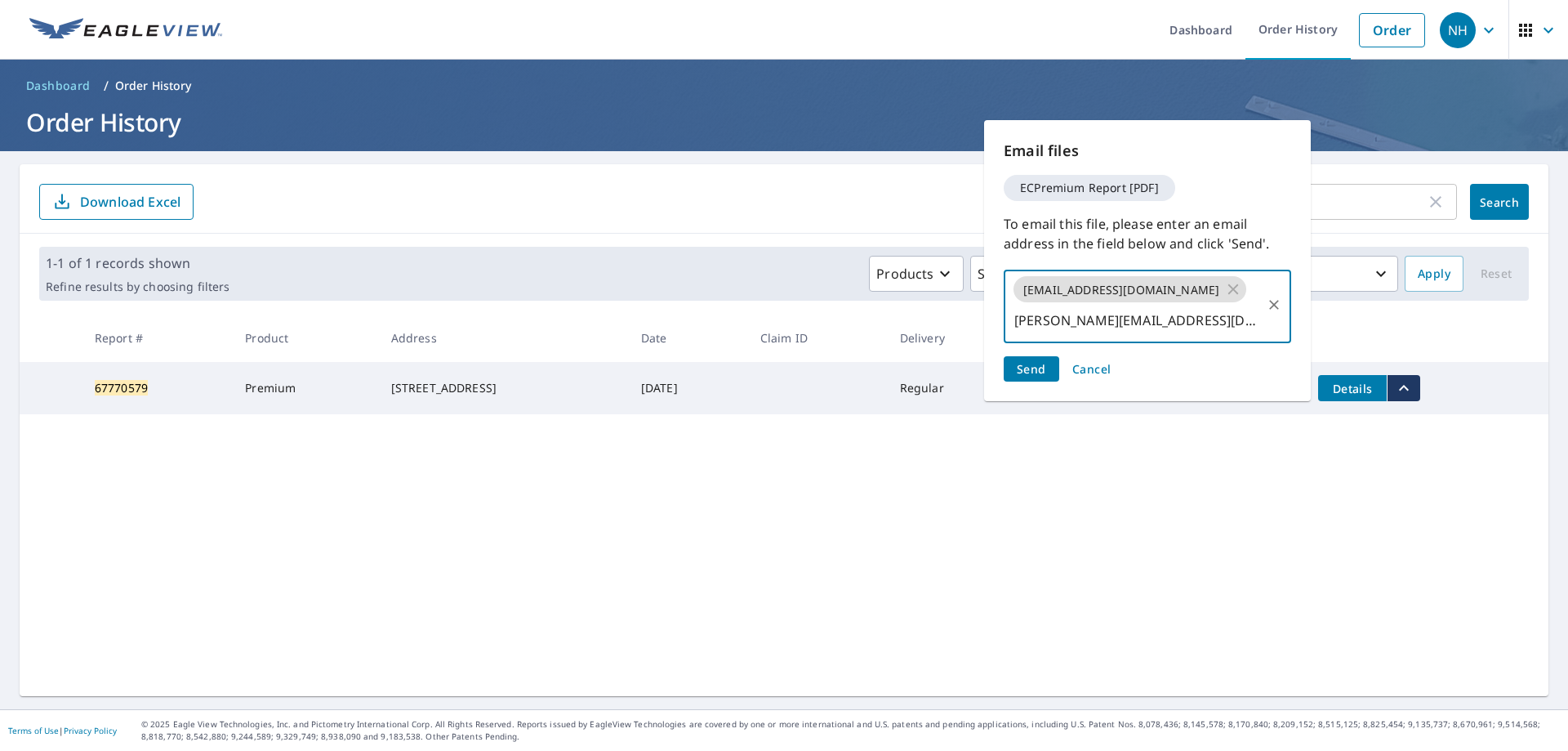
type input "[PERSON_NAME][EMAIL_ADDRESS][DOMAIN_NAME]"
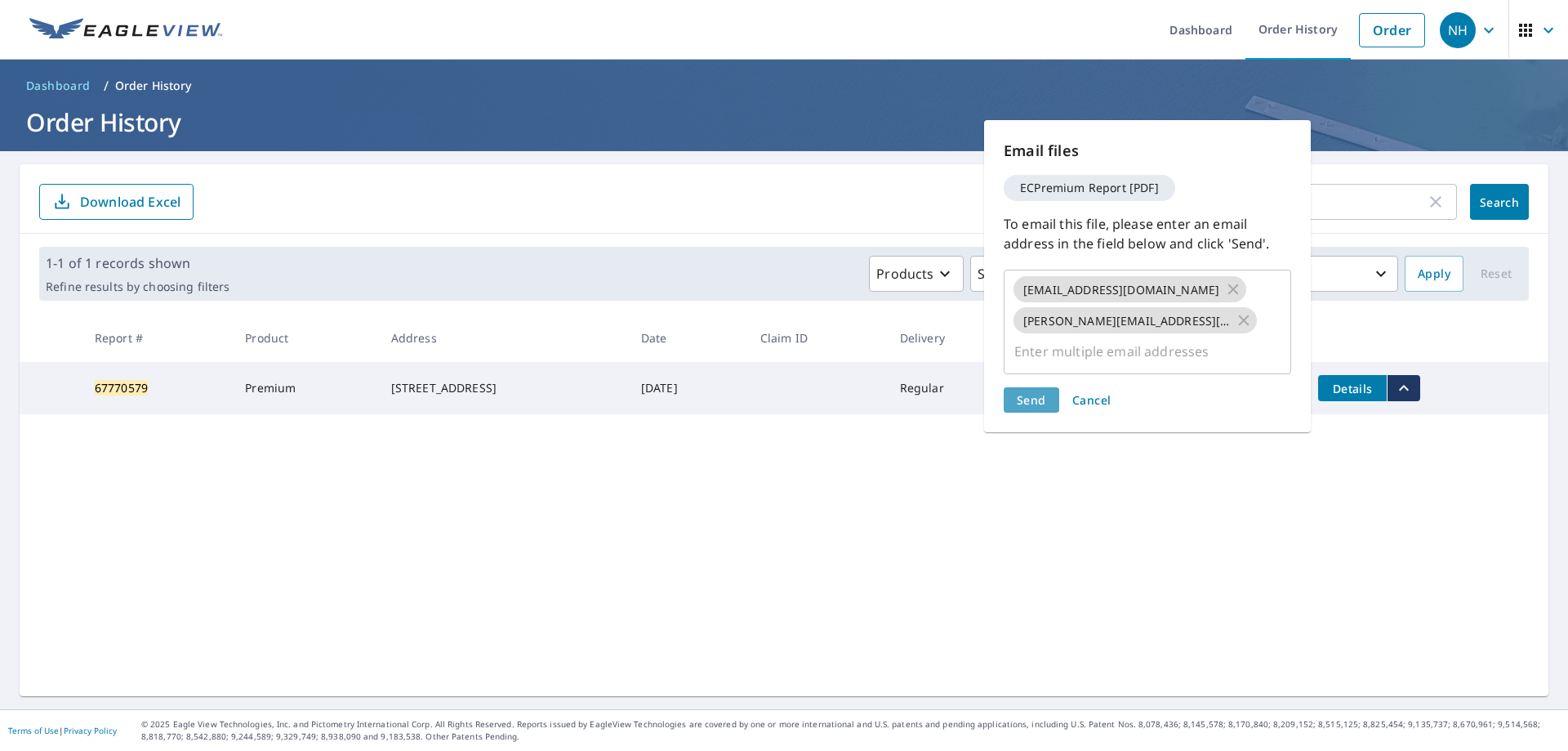
click at [1043, 393] on span "Send" at bounding box center [1031, 400] width 29 height 16
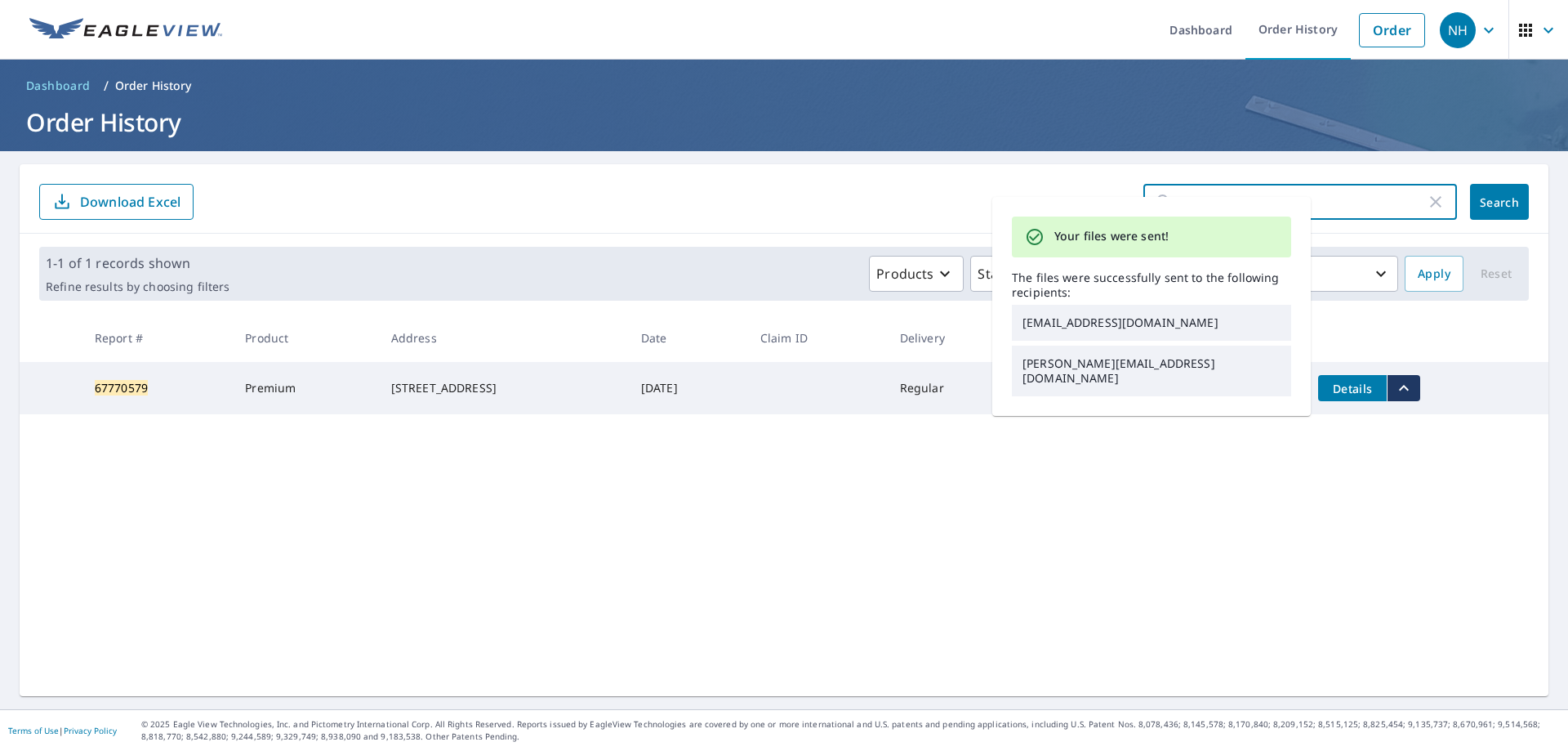
click at [1355, 202] on input "67770579" at bounding box center [1306, 201] width 240 height 46
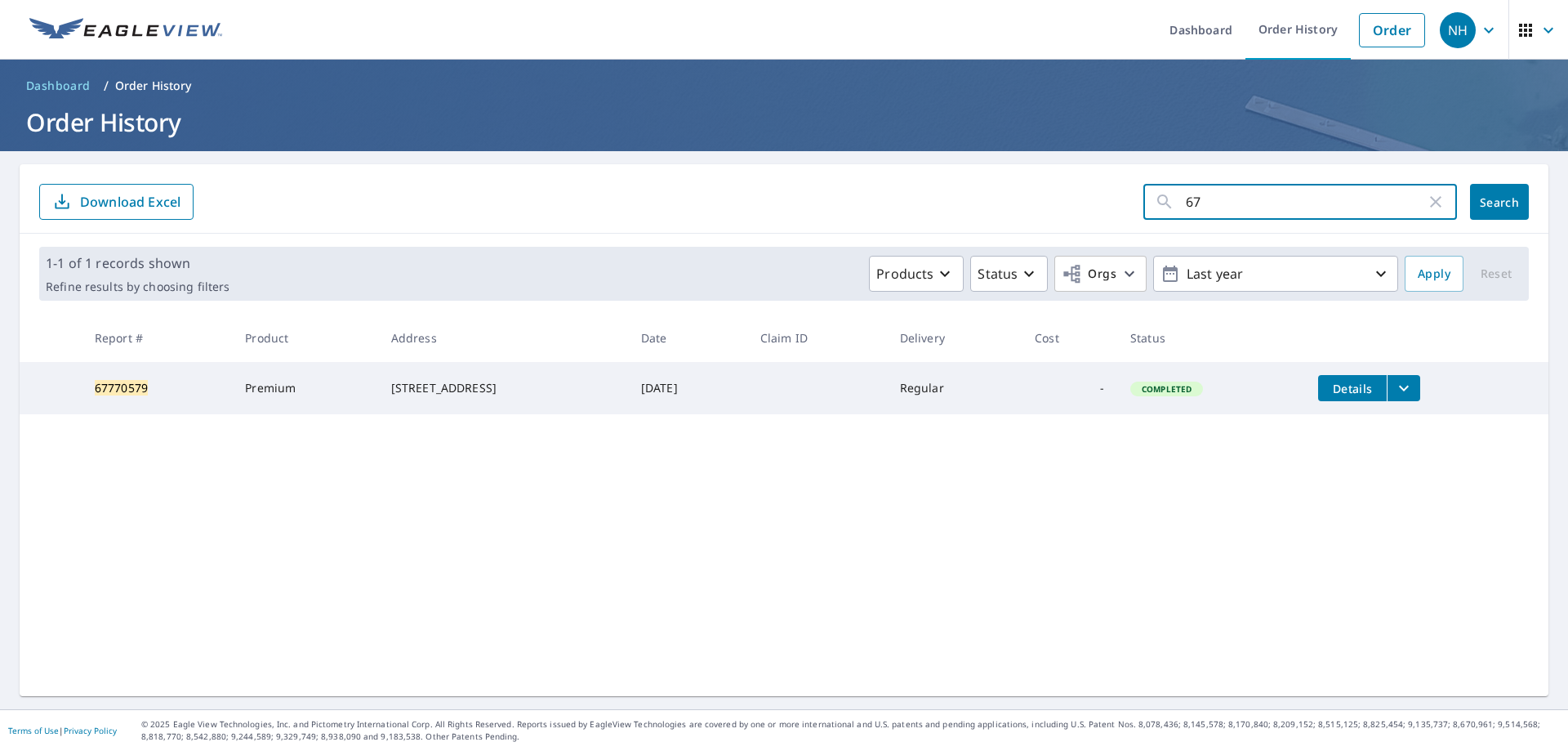
type input "6"
paste input "67766583"
type input "67766583"
click at [1483, 197] on span "Search" at bounding box center [1499, 202] width 32 height 16
click at [1402, 379] on icon "filesDropdownBtn-67766583" at bounding box center [1404, 388] width 20 height 20
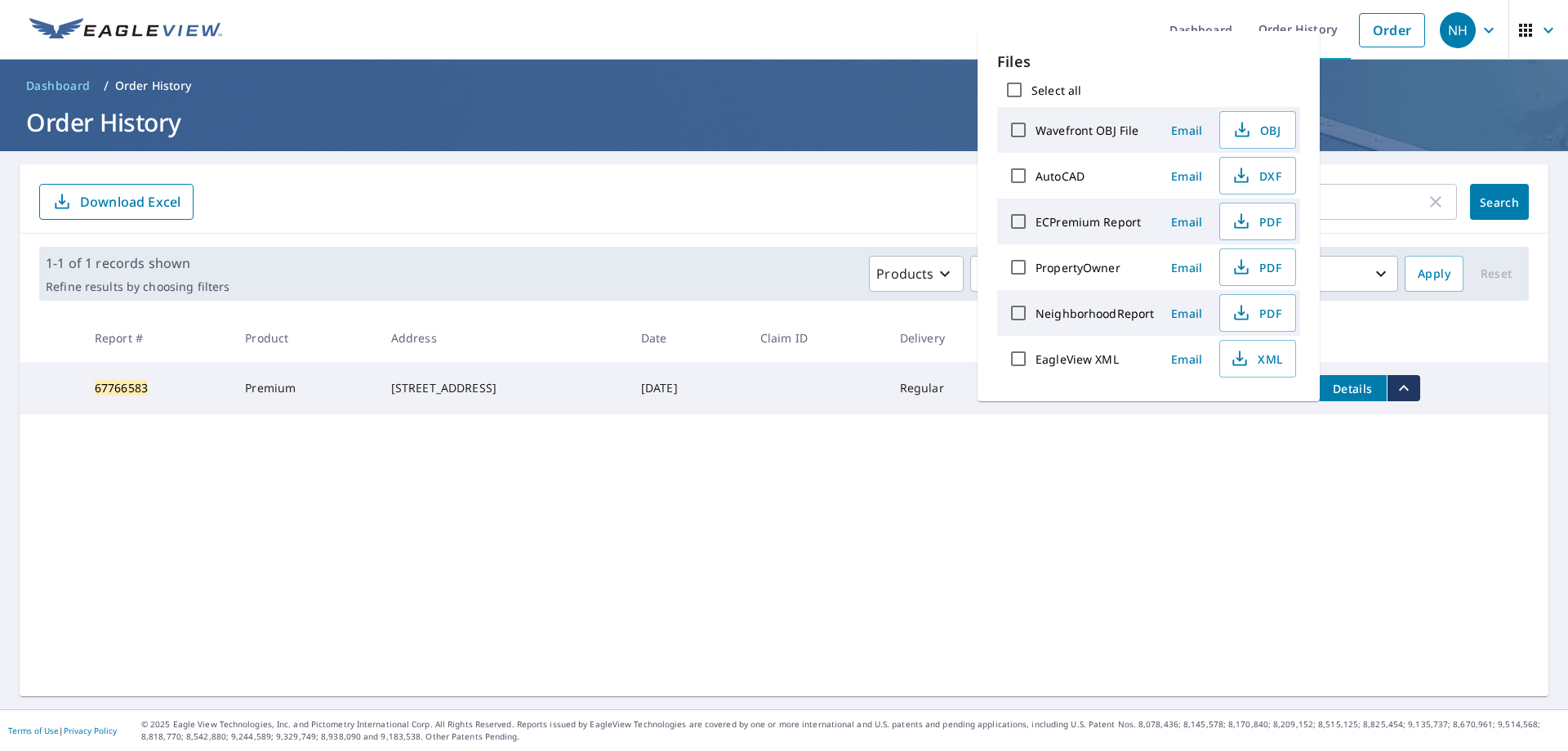
click at [1178, 225] on span "Email" at bounding box center [1186, 222] width 39 height 16
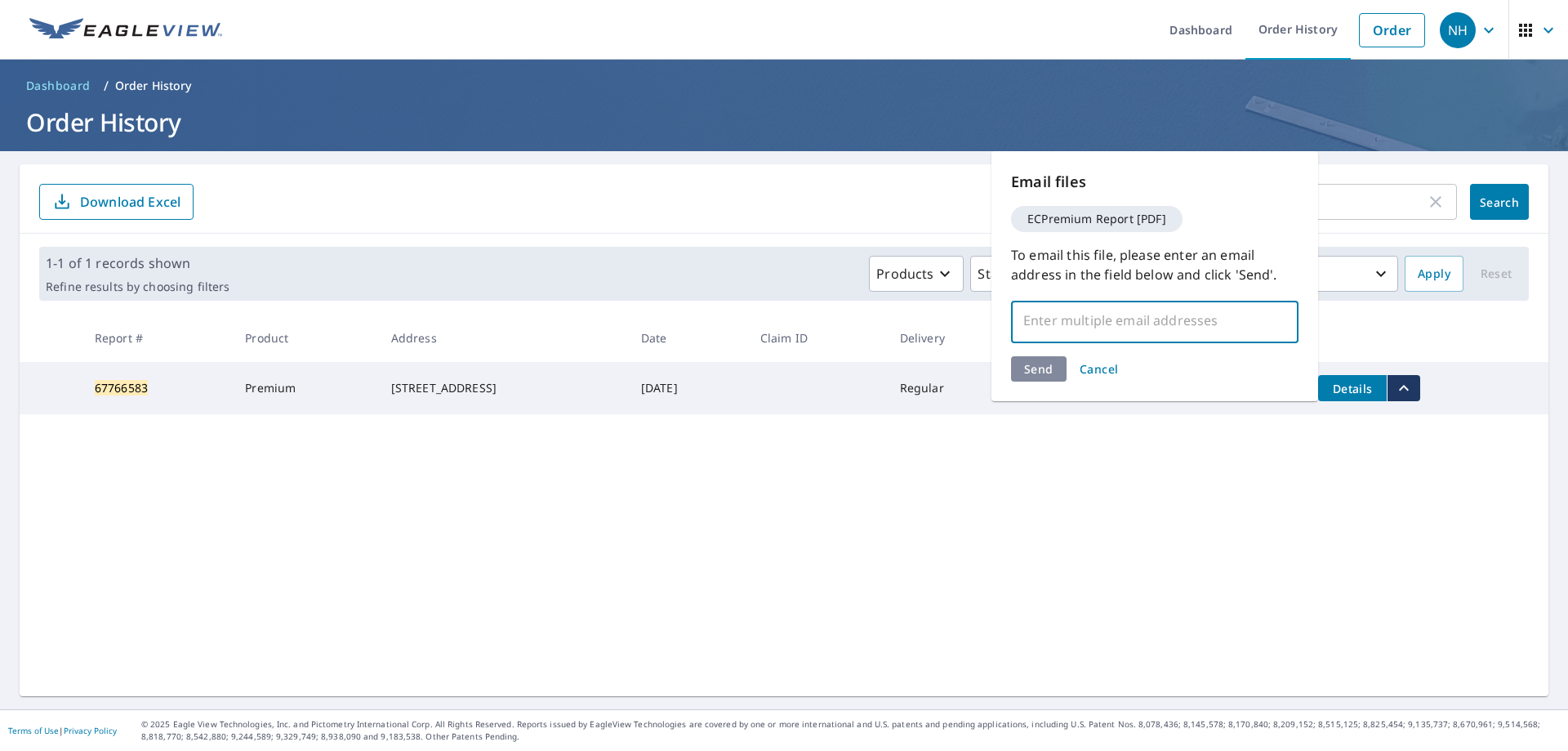
click at [1128, 313] on input "text" at bounding box center [1142, 320] width 248 height 31
type input "[EMAIL_ADDRESS][DOMAIN_NAME]"
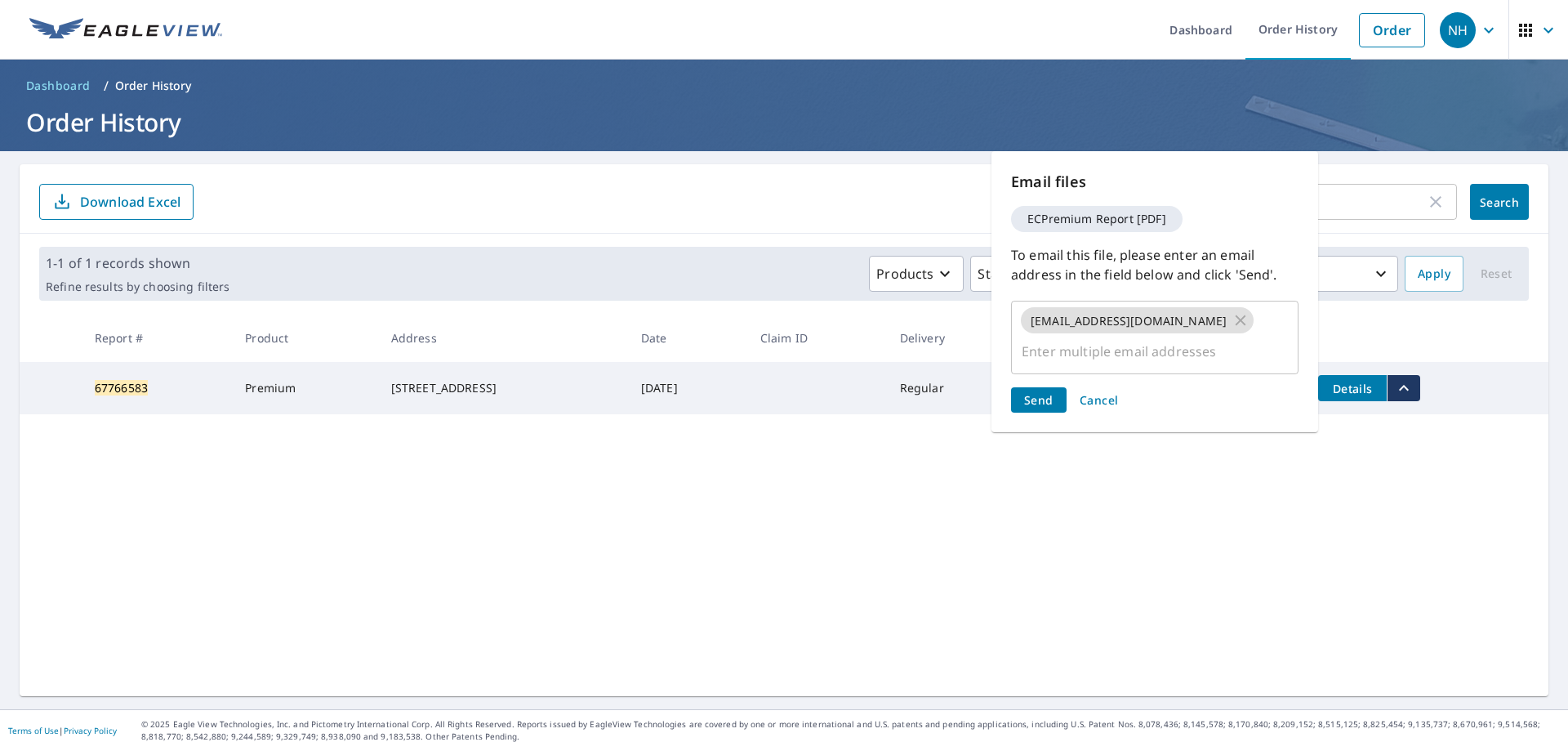
click at [1055, 387] on div "Send Cancel" at bounding box center [1155, 399] width 287 height 25
click at [1055, 387] on button "Send" at bounding box center [1039, 399] width 56 height 25
